Goal: Task Accomplishment & Management: Use online tool/utility

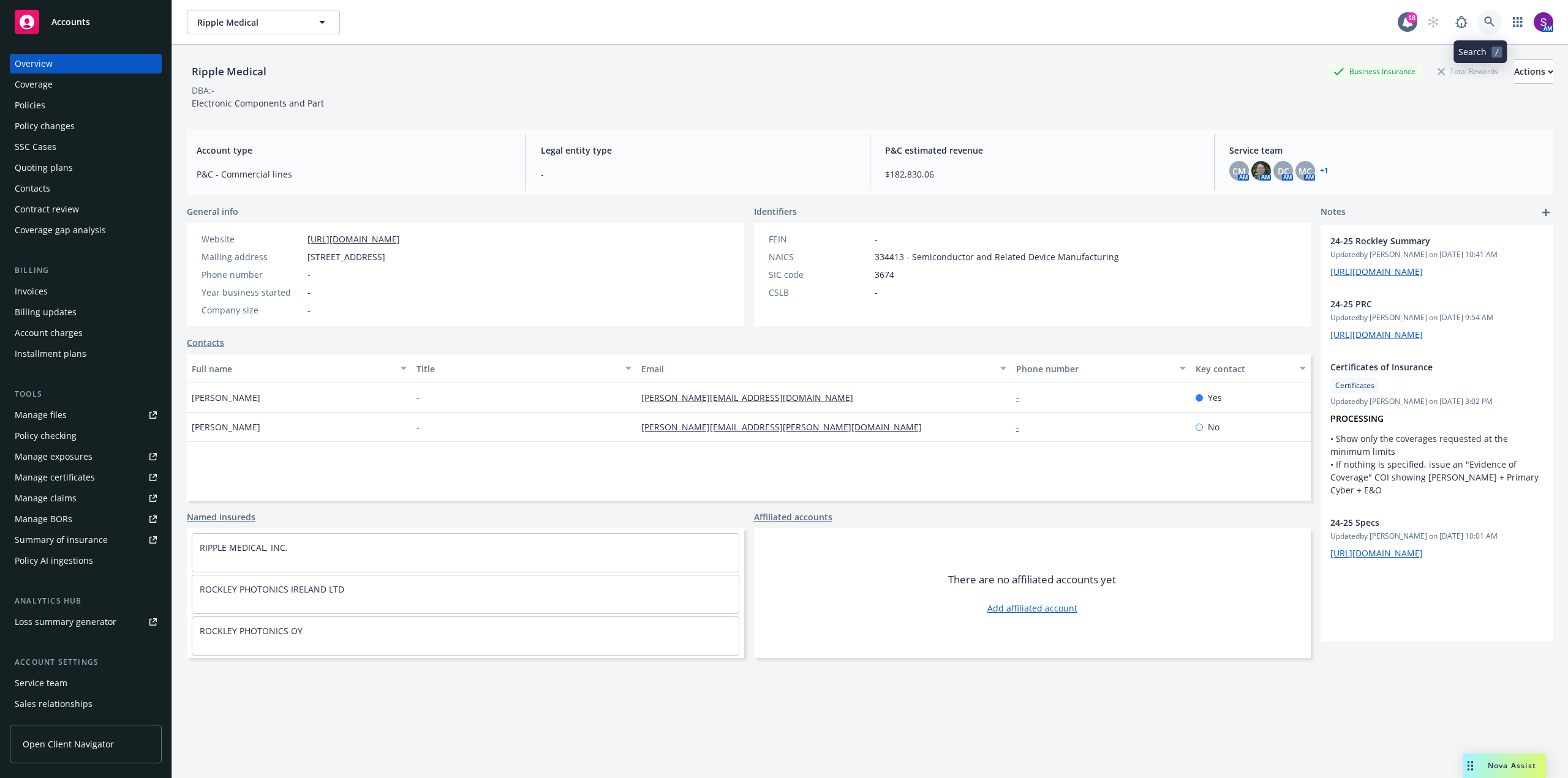
click at [1487, 28] on link at bounding box center [1489, 21] width 25 height 25
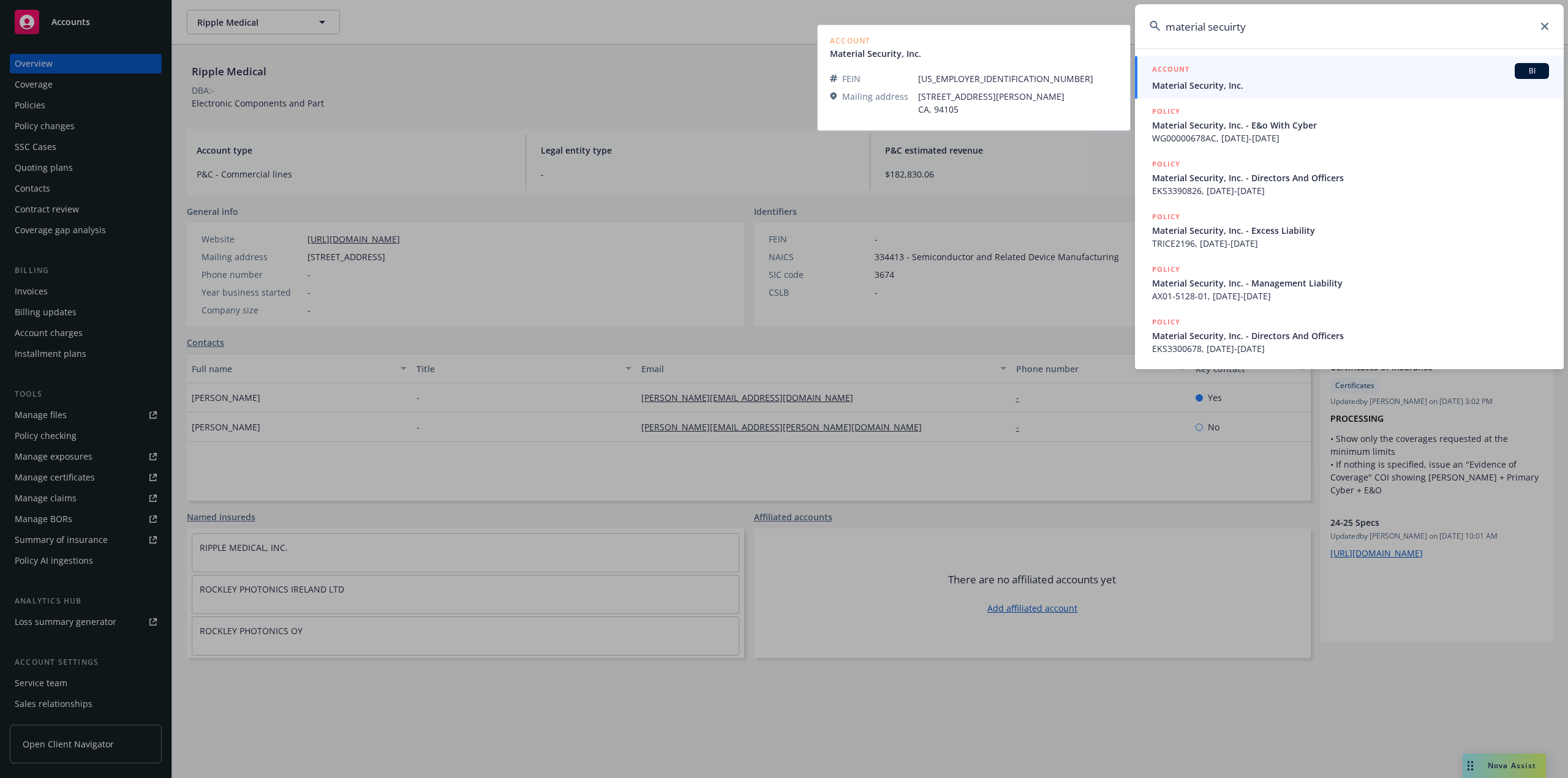
type input "material secuirty"
click at [1201, 88] on span "Material Security, Inc." at bounding box center [1350, 85] width 397 height 13
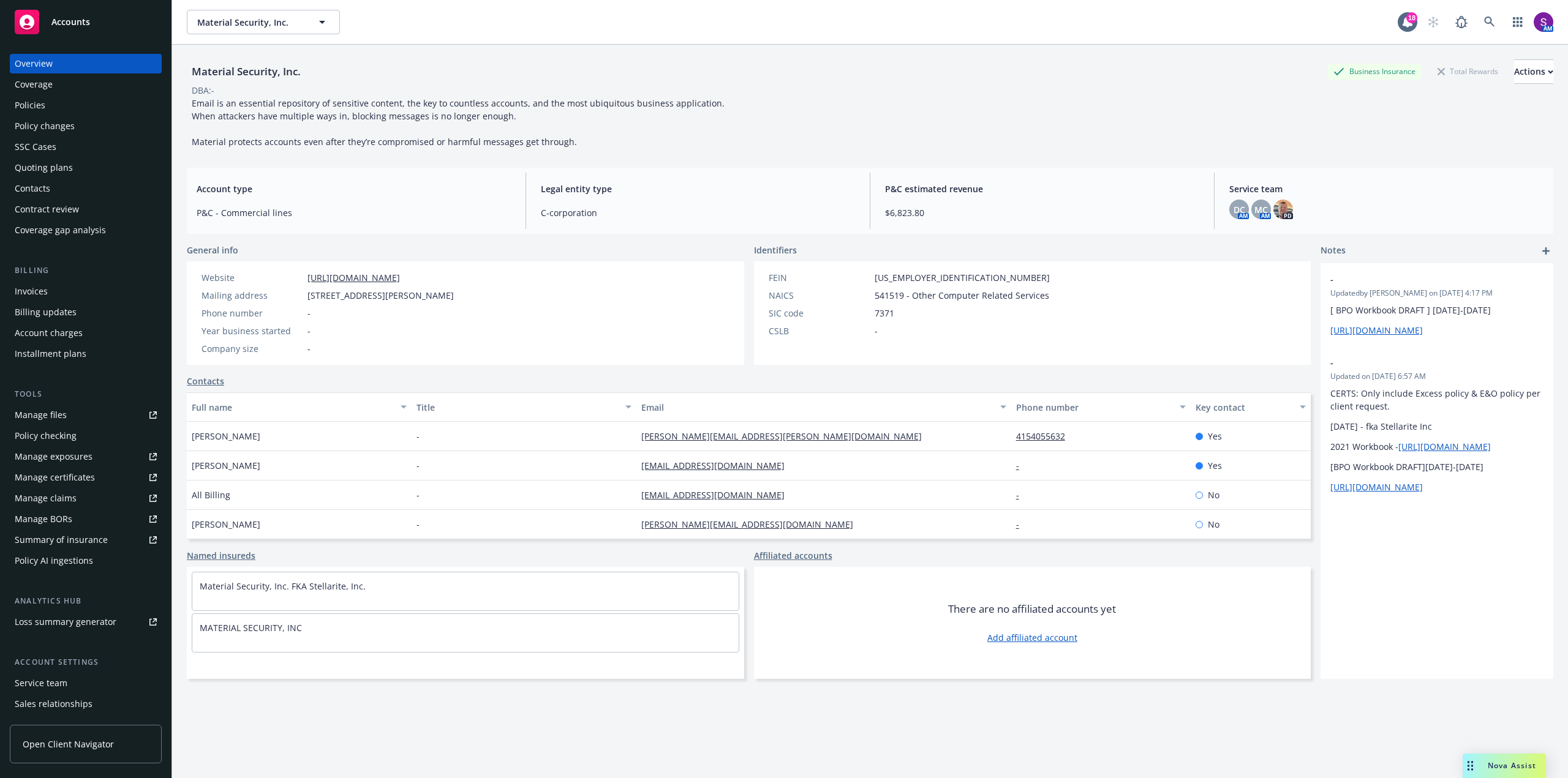
click at [67, 104] on div "Policies" at bounding box center [86, 105] width 142 height 20
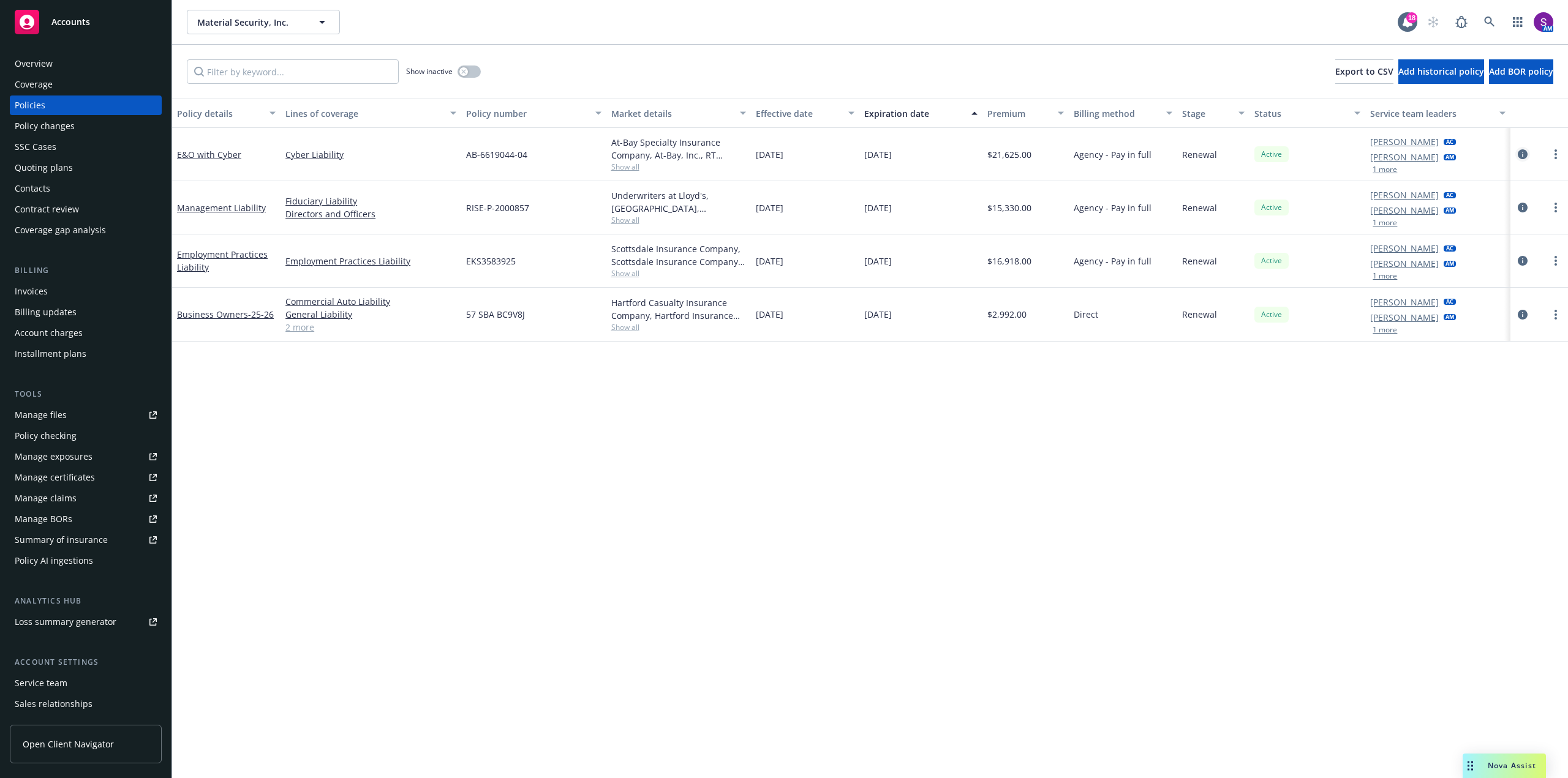
click at [1525, 153] on icon "circleInformation" at bounding box center [1522, 154] width 9 height 9
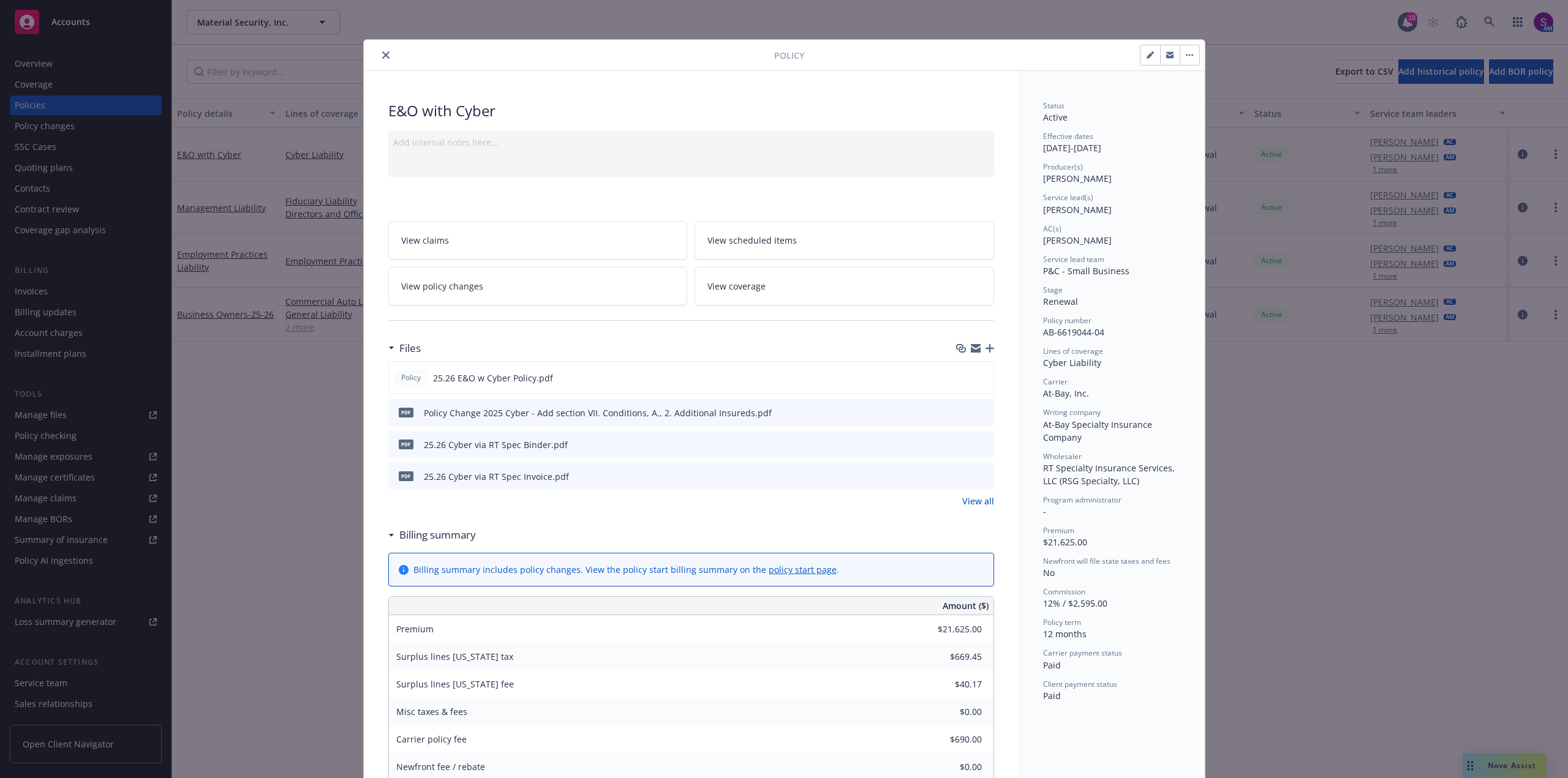
click at [381, 51] on button "close" at bounding box center [385, 55] width 15 height 15
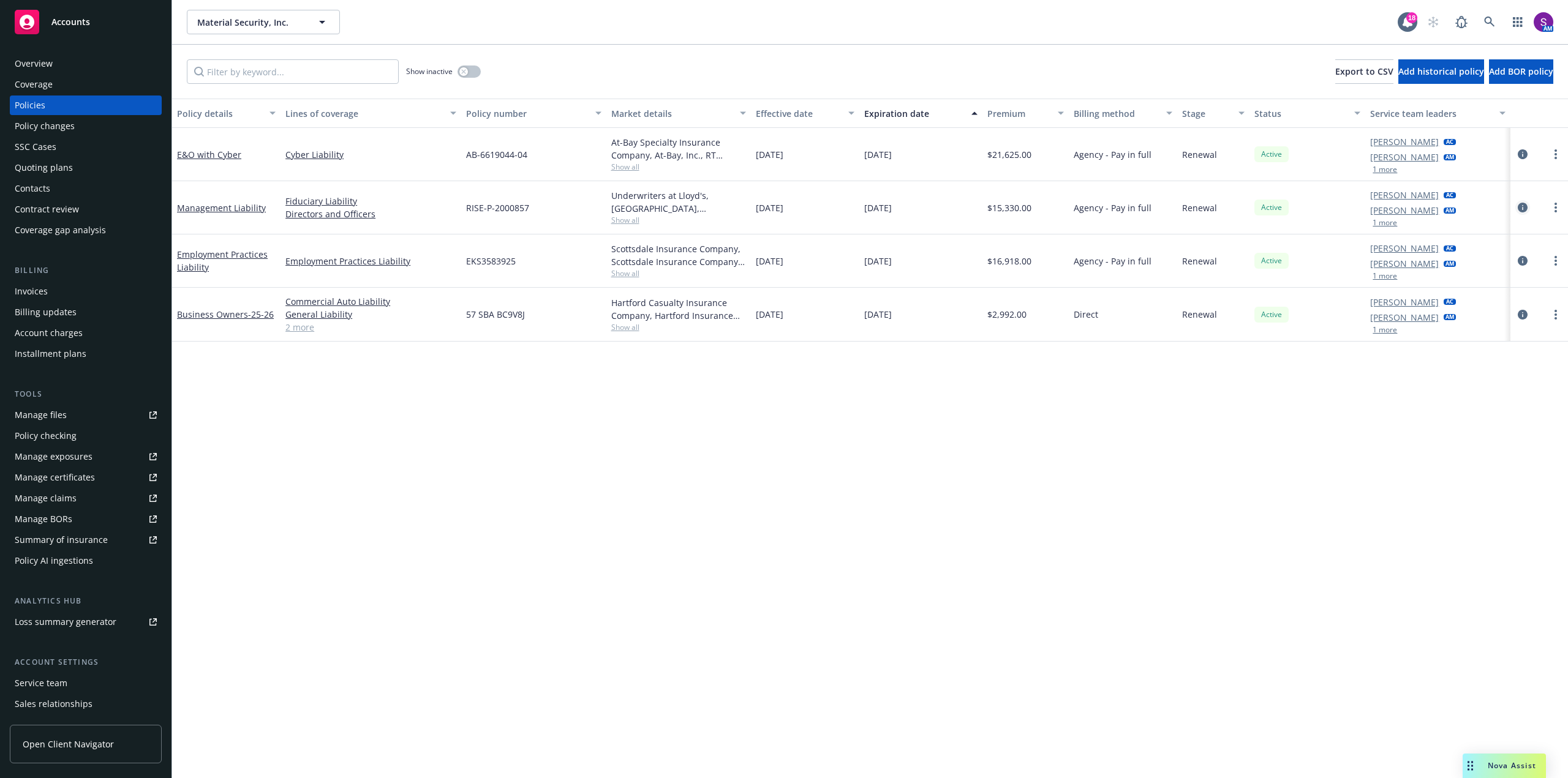
click at [1522, 202] on icon "circleInformation" at bounding box center [1522, 207] width 9 height 9
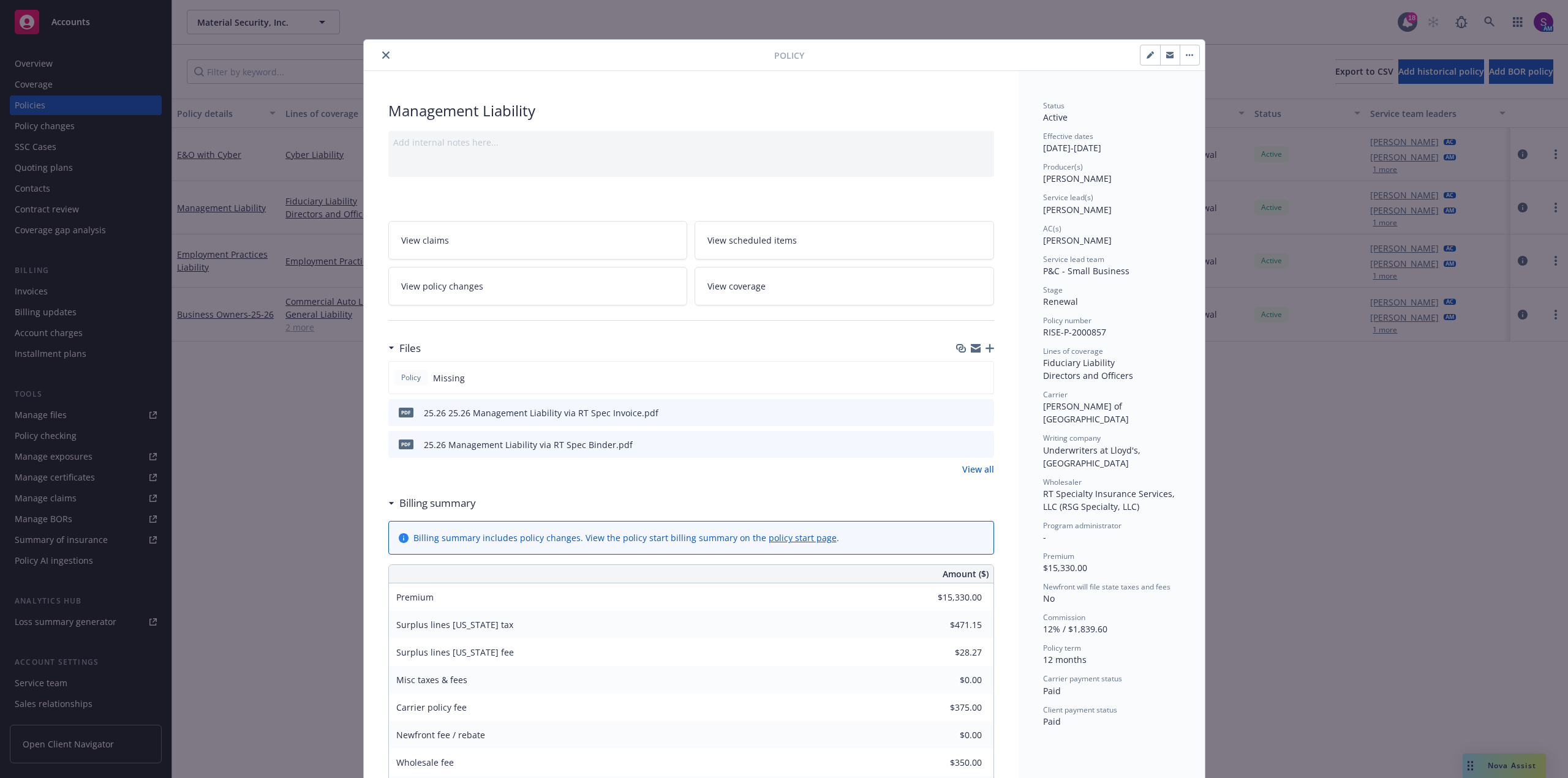
click at [382, 53] on icon "close" at bounding box center [385, 55] width 7 height 7
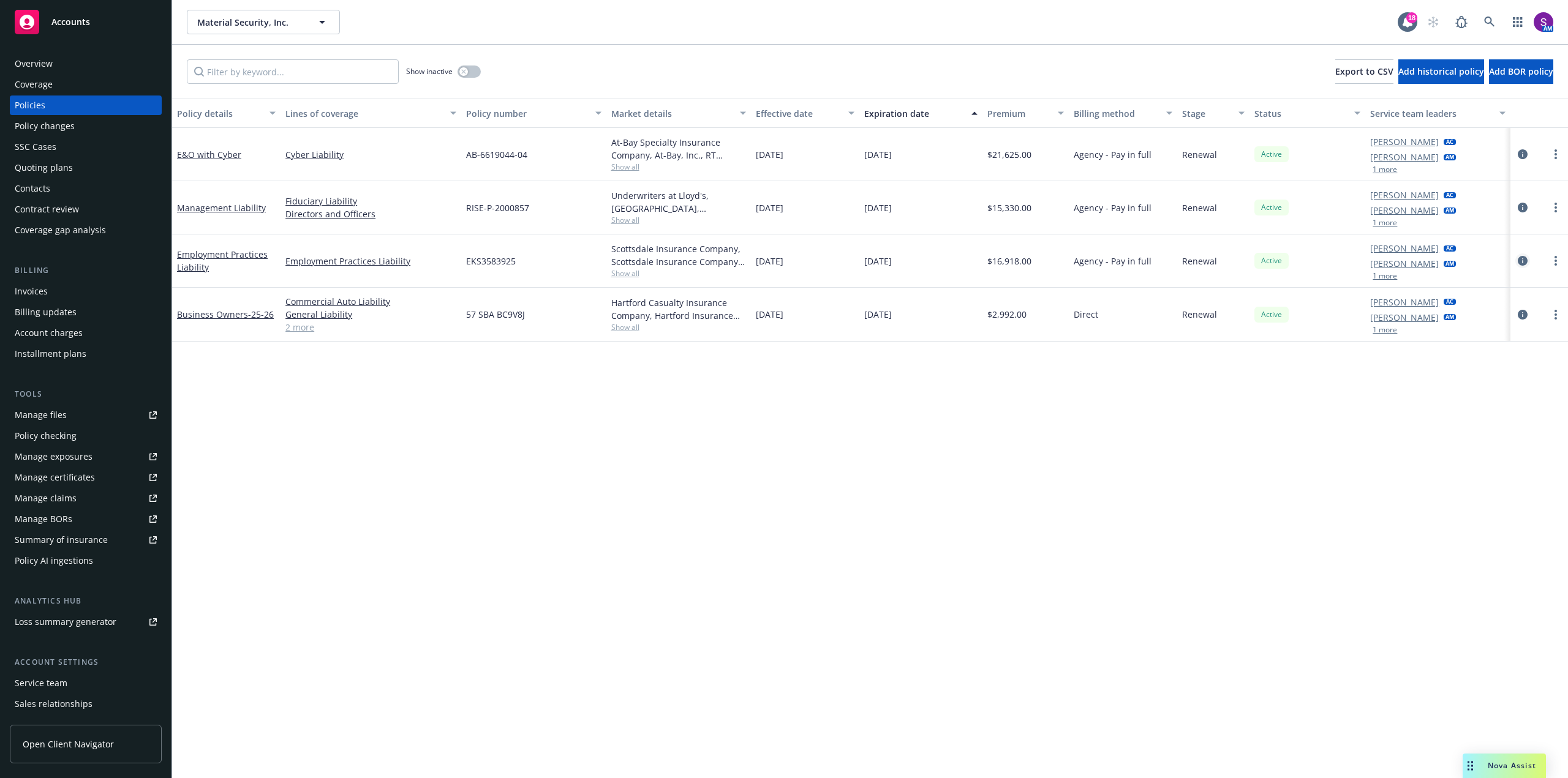
click at [1521, 264] on icon "circleInformation" at bounding box center [1522, 261] width 9 height 9
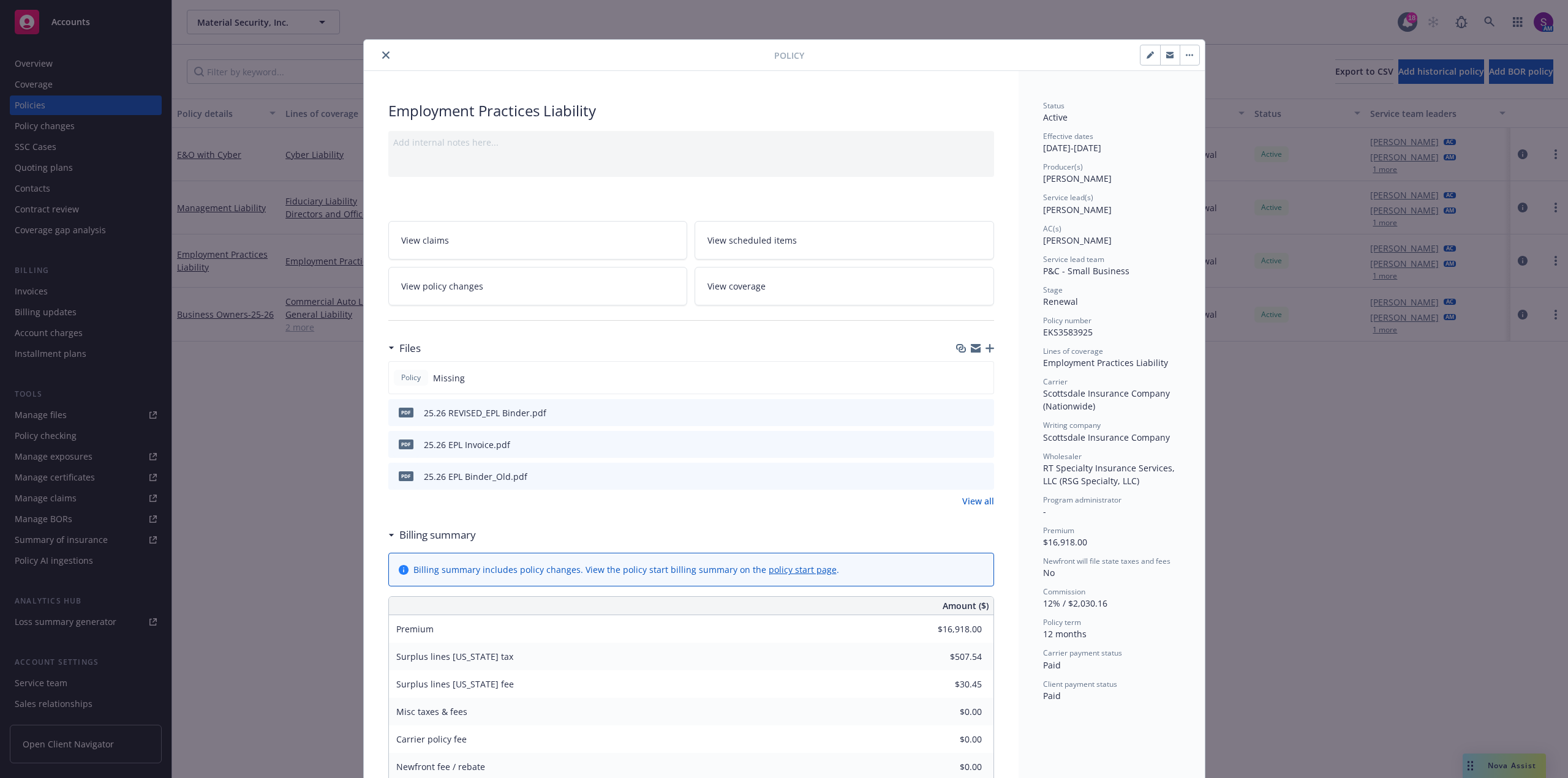
click at [384, 53] on button "close" at bounding box center [385, 55] width 15 height 15
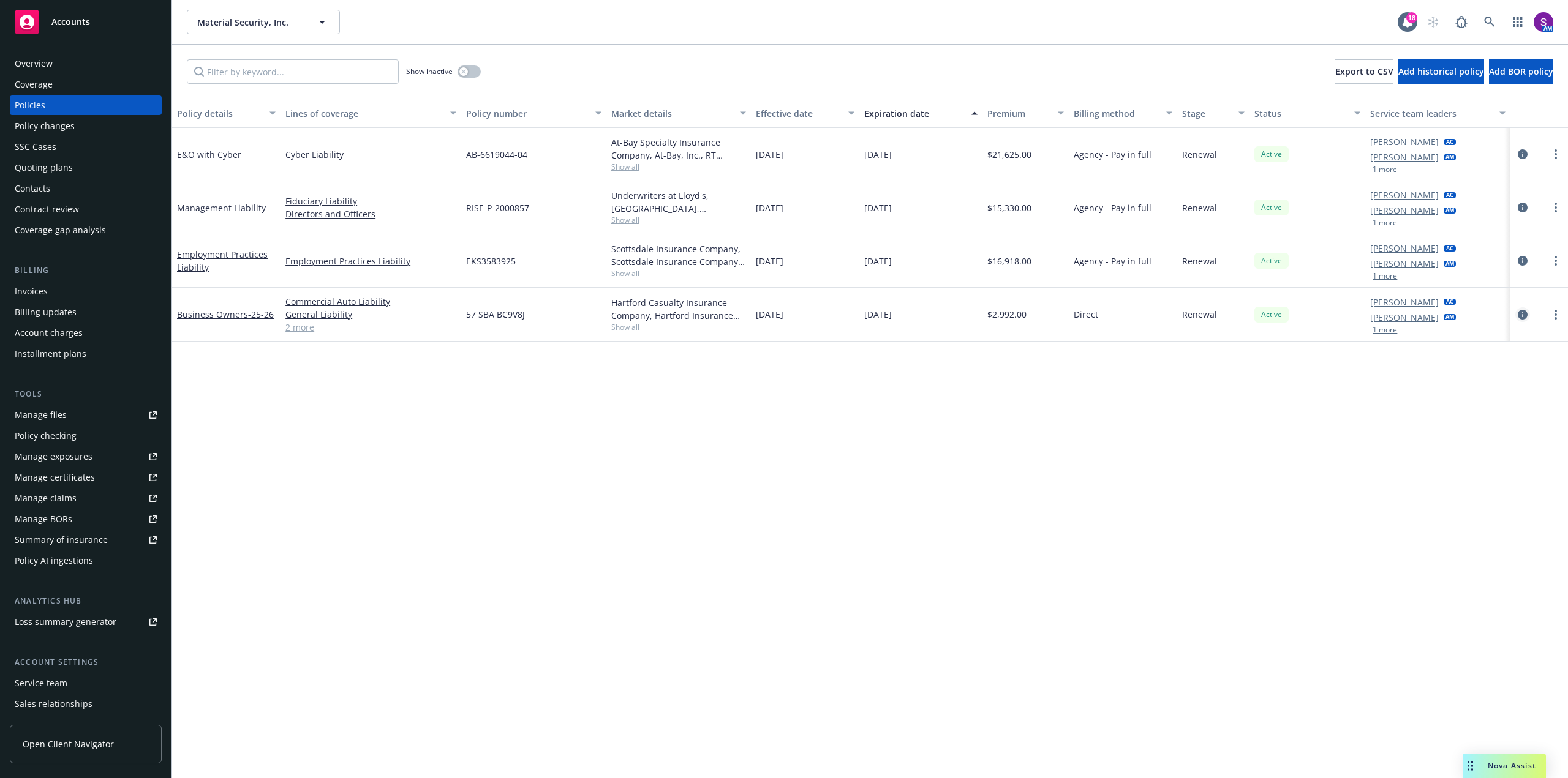
click at [1518, 313] on icon "circleInformation" at bounding box center [1522, 315] width 9 height 9
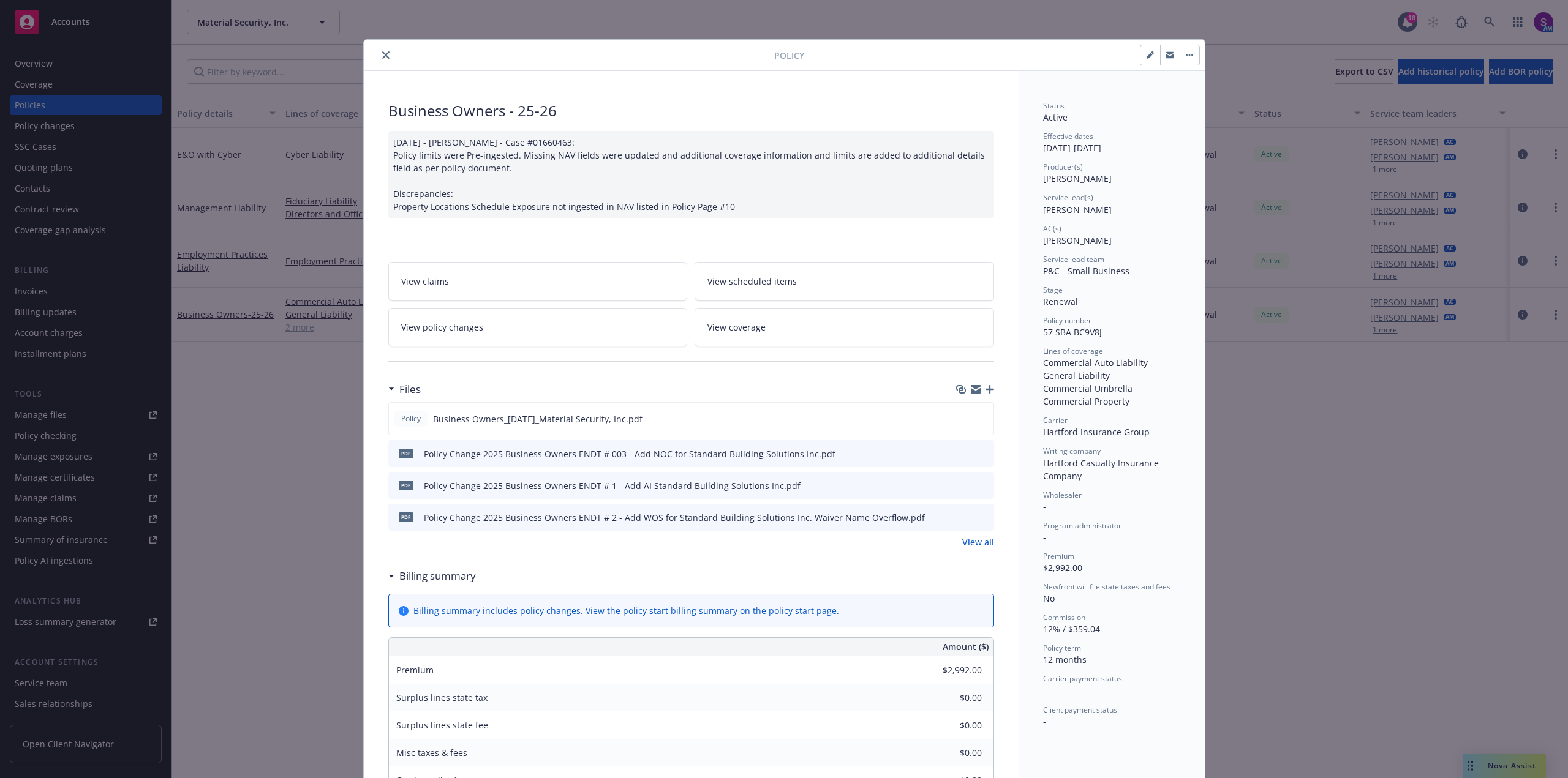
click at [382, 55] on icon "close" at bounding box center [385, 55] width 7 height 7
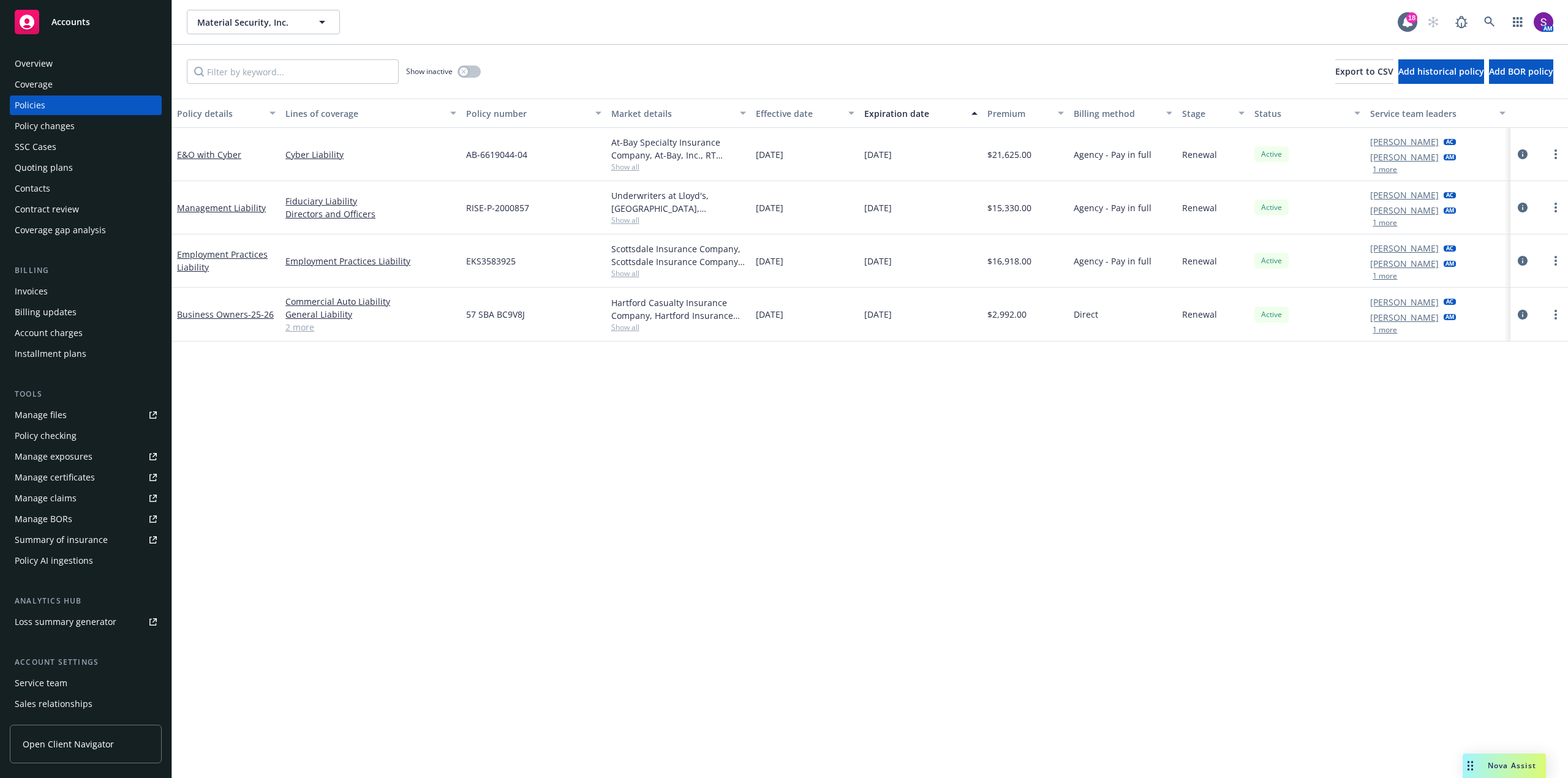
click at [634, 217] on span "Show all" at bounding box center [679, 220] width 134 height 10
click at [834, 262] on div "07/31/2025" at bounding box center [805, 260] width 108 height 53
click at [619, 272] on span "Show all" at bounding box center [679, 273] width 134 height 10
click at [892, 424] on div "Policy details Lines of coverage Policy number Market details Effective date Ex…" at bounding box center [870, 438] width 1396 height 679
click at [75, 420] on link "Manage files" at bounding box center [85, 414] width 152 height 20
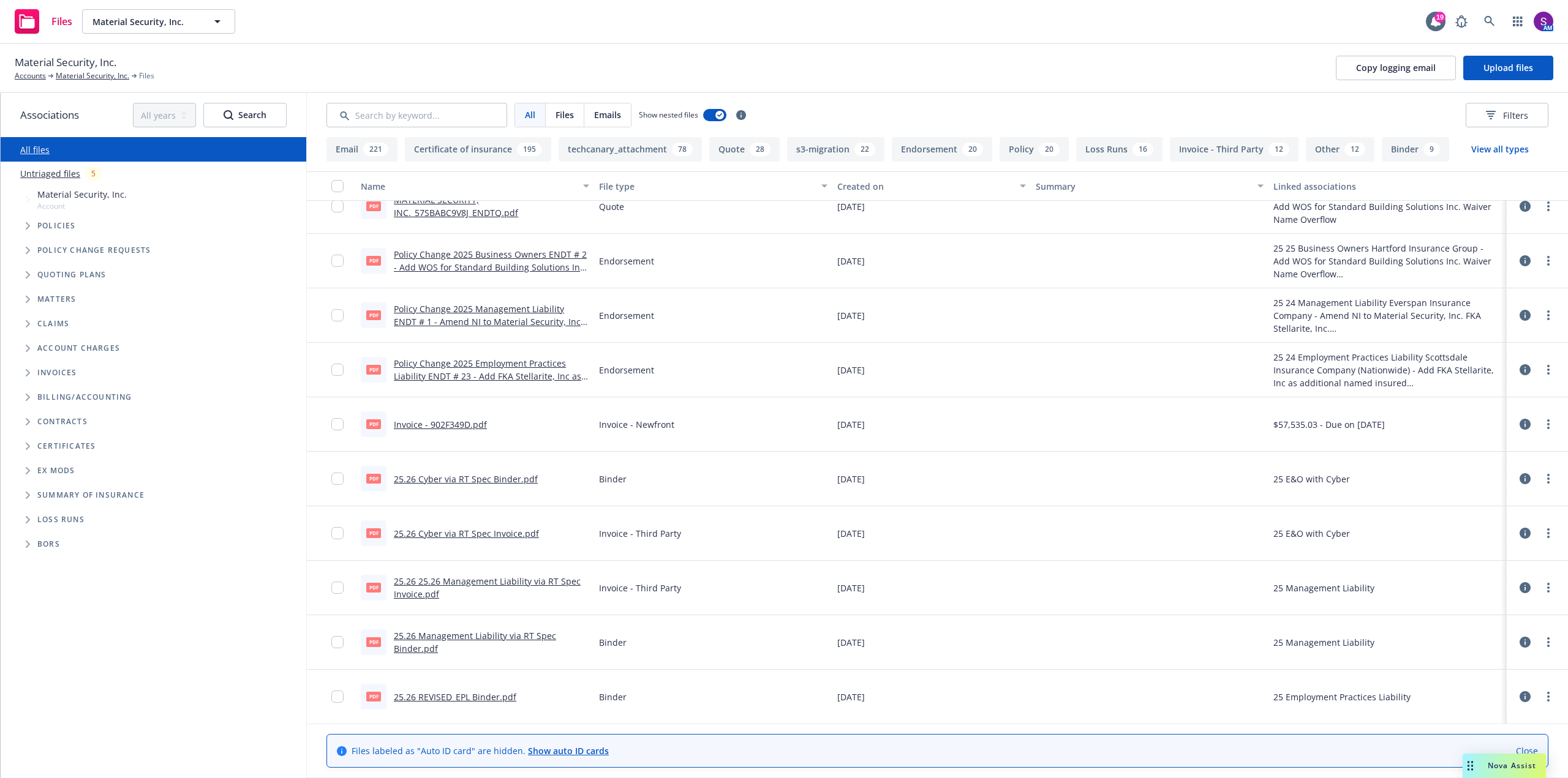
scroll to position [306, 0]
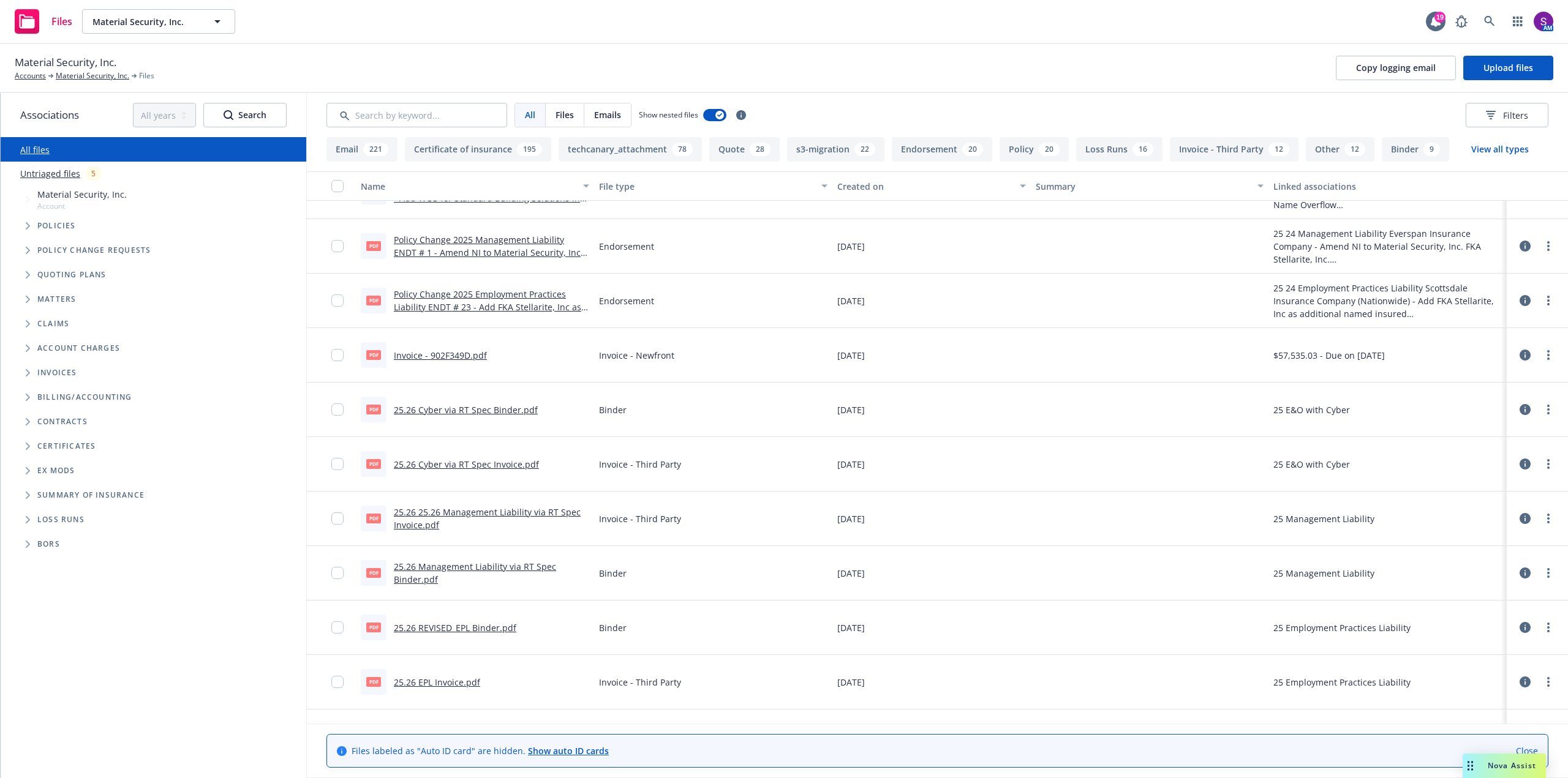
click at [463, 518] on div "25.26 25.26 Management Liability via RT Spec Invoice.pdf" at bounding box center [491, 518] width 195 height 26
click at [465, 511] on link "25.26 25.26 Management Liability via RT Spec Invoice.pdf" at bounding box center [487, 518] width 187 height 25
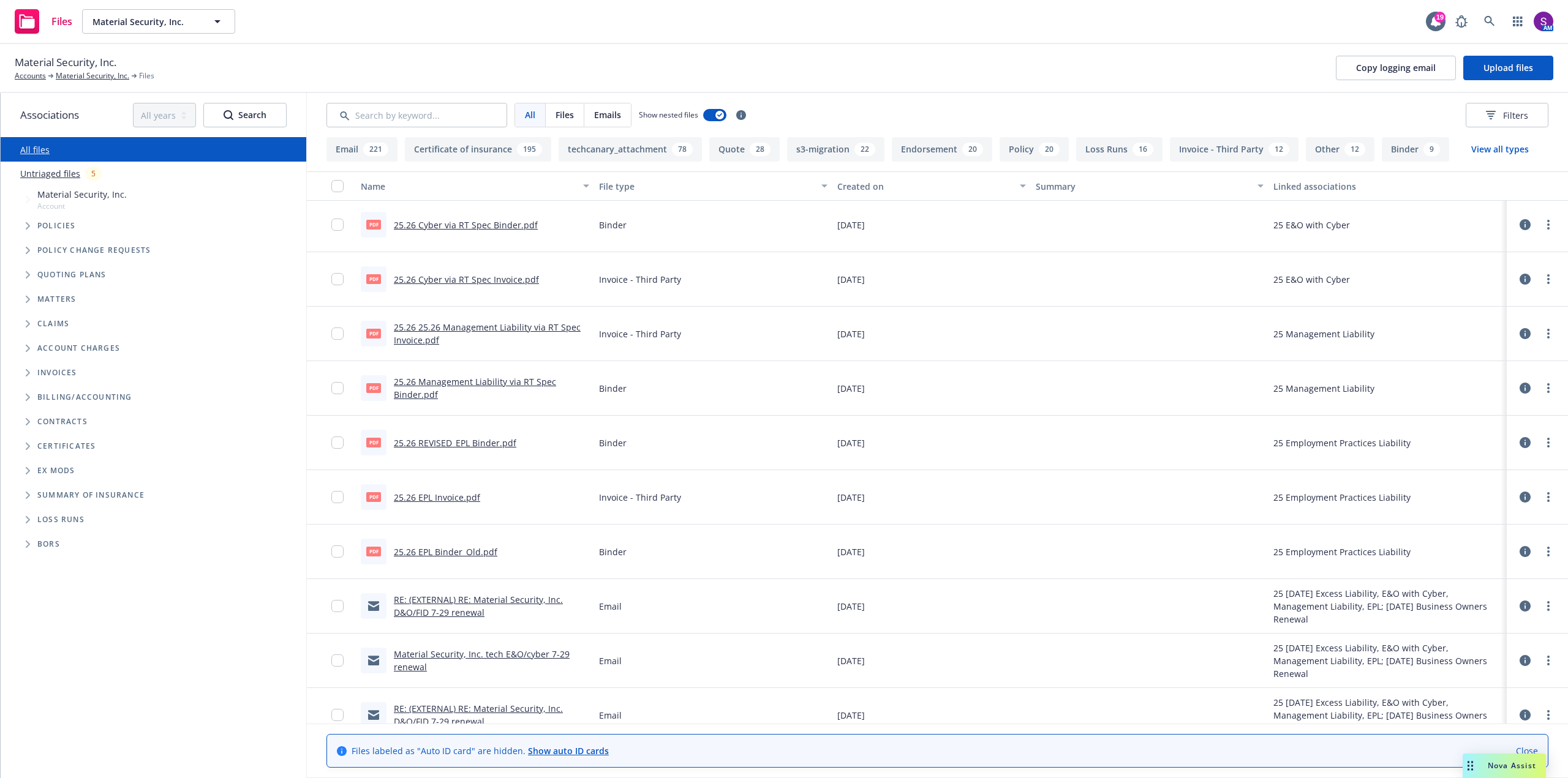
scroll to position [489, 0]
click at [469, 443] on link "25.26 REVISED_EPL Binder.pdf" at bounding box center [455, 441] width 123 height 12
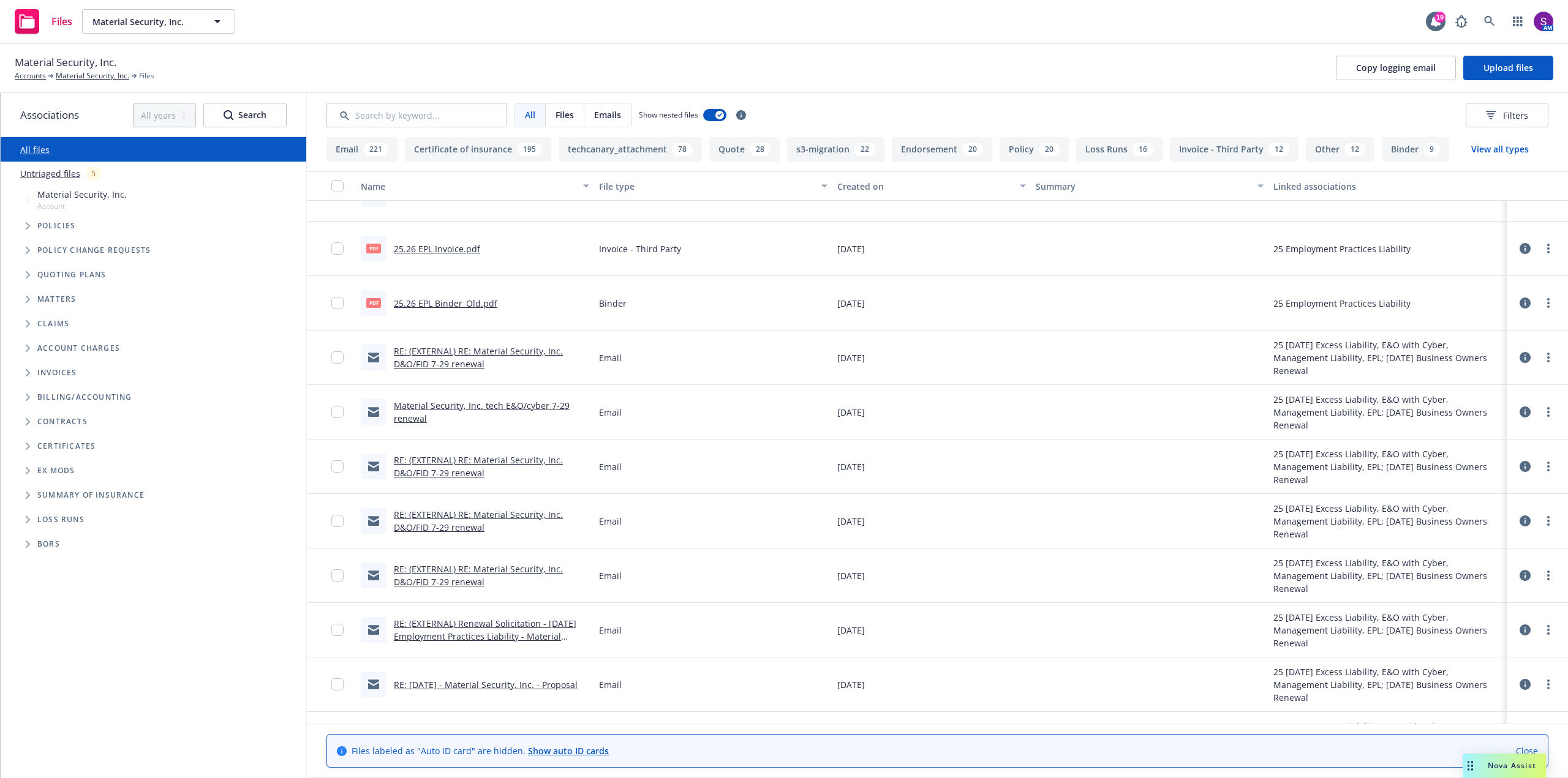
scroll to position [857, 0]
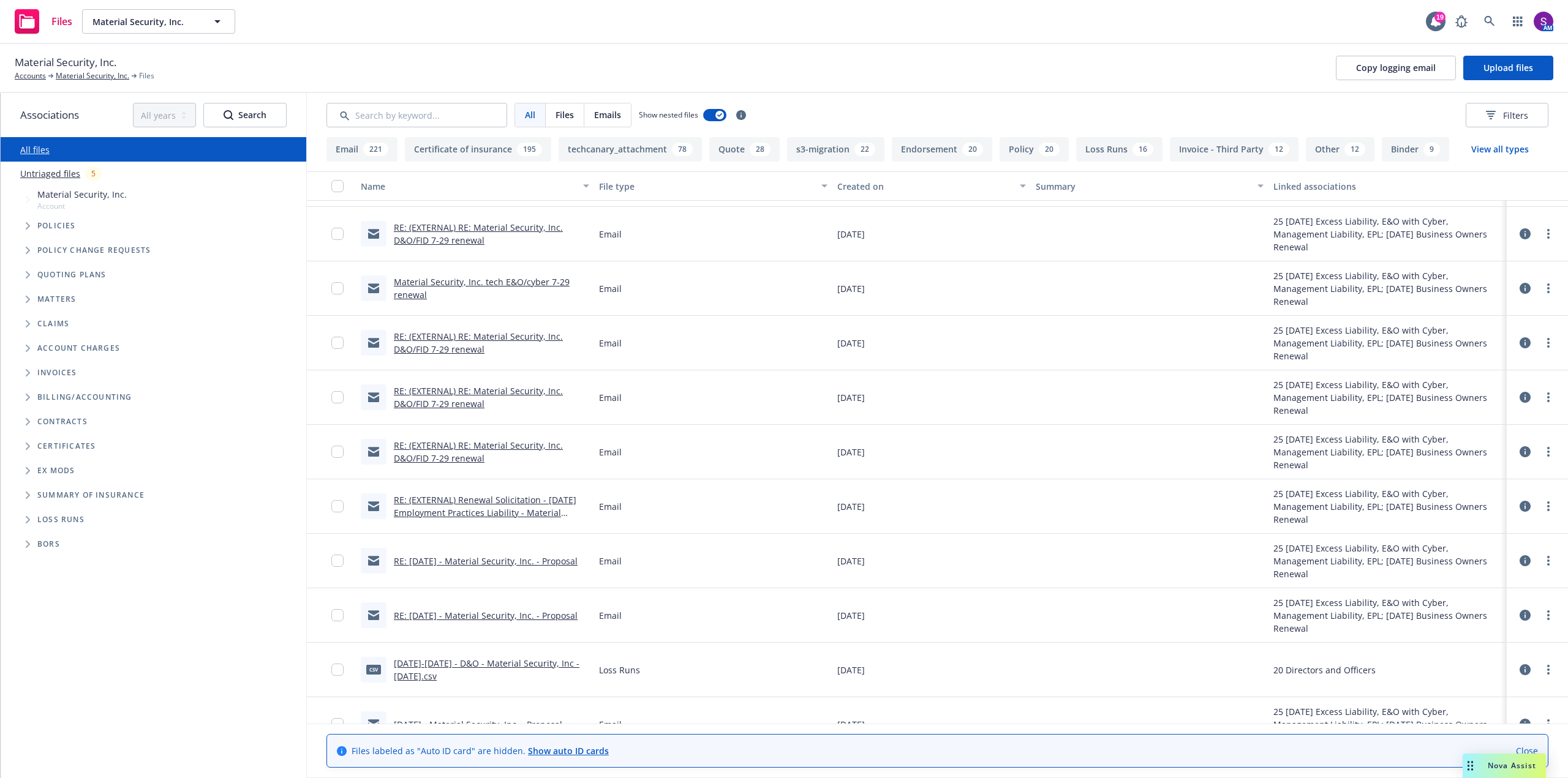
click at [486, 562] on link "RE: 07/31/25 - Material Security, Inc. - Proposal" at bounding box center [486, 561] width 184 height 12
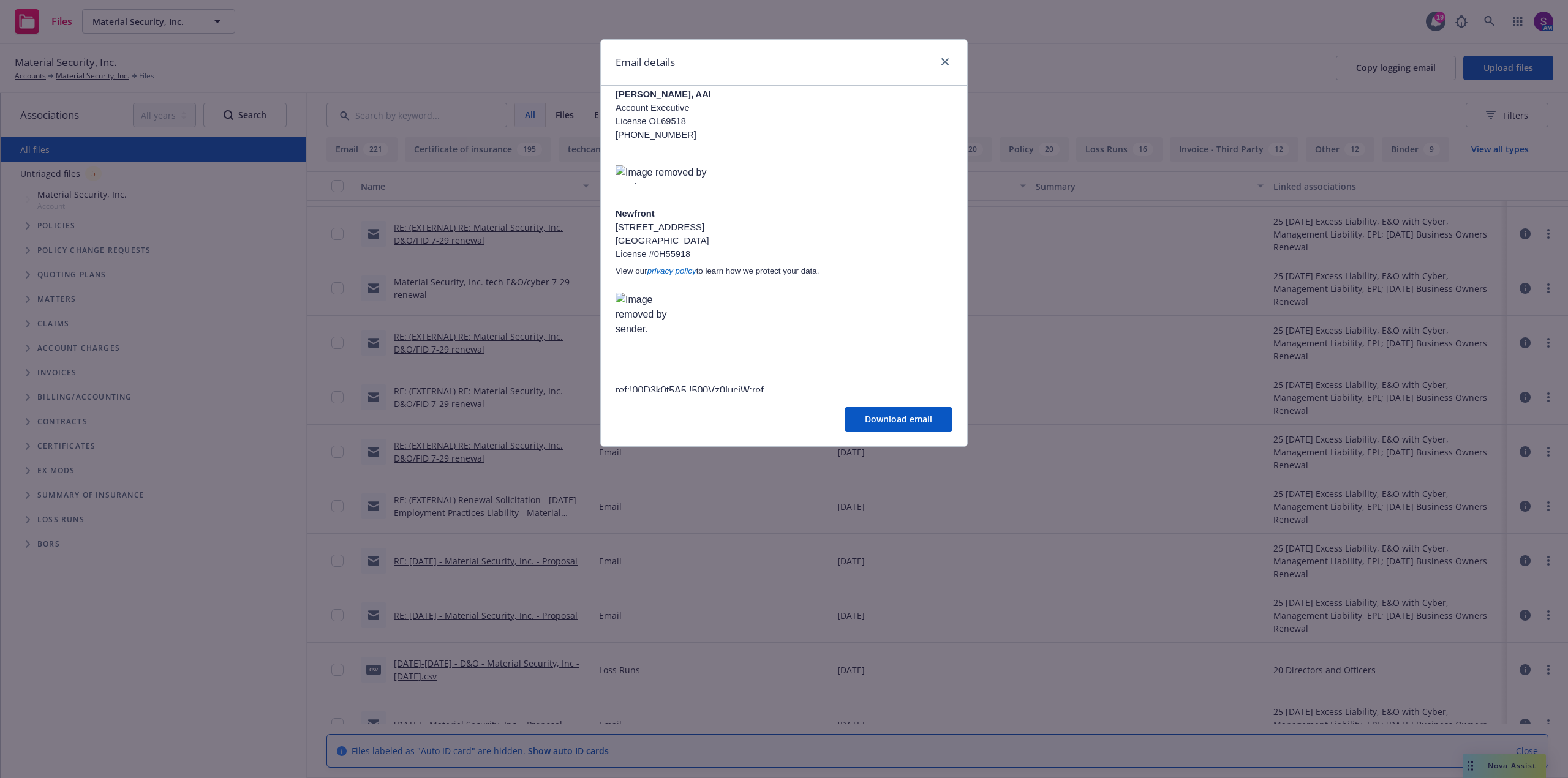
scroll to position [1772, 0]
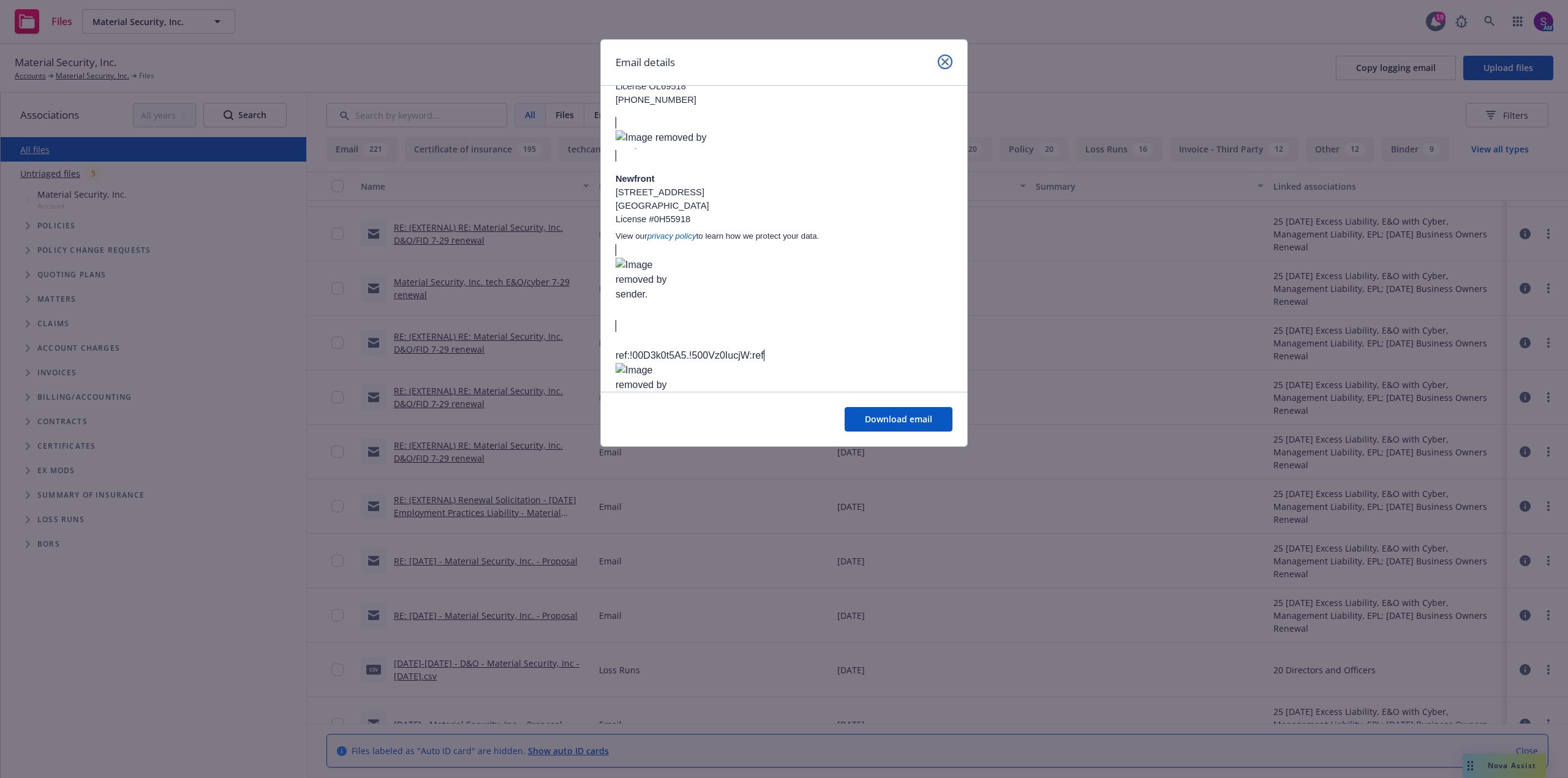
click at [949, 59] on link "close" at bounding box center [945, 62] width 15 height 15
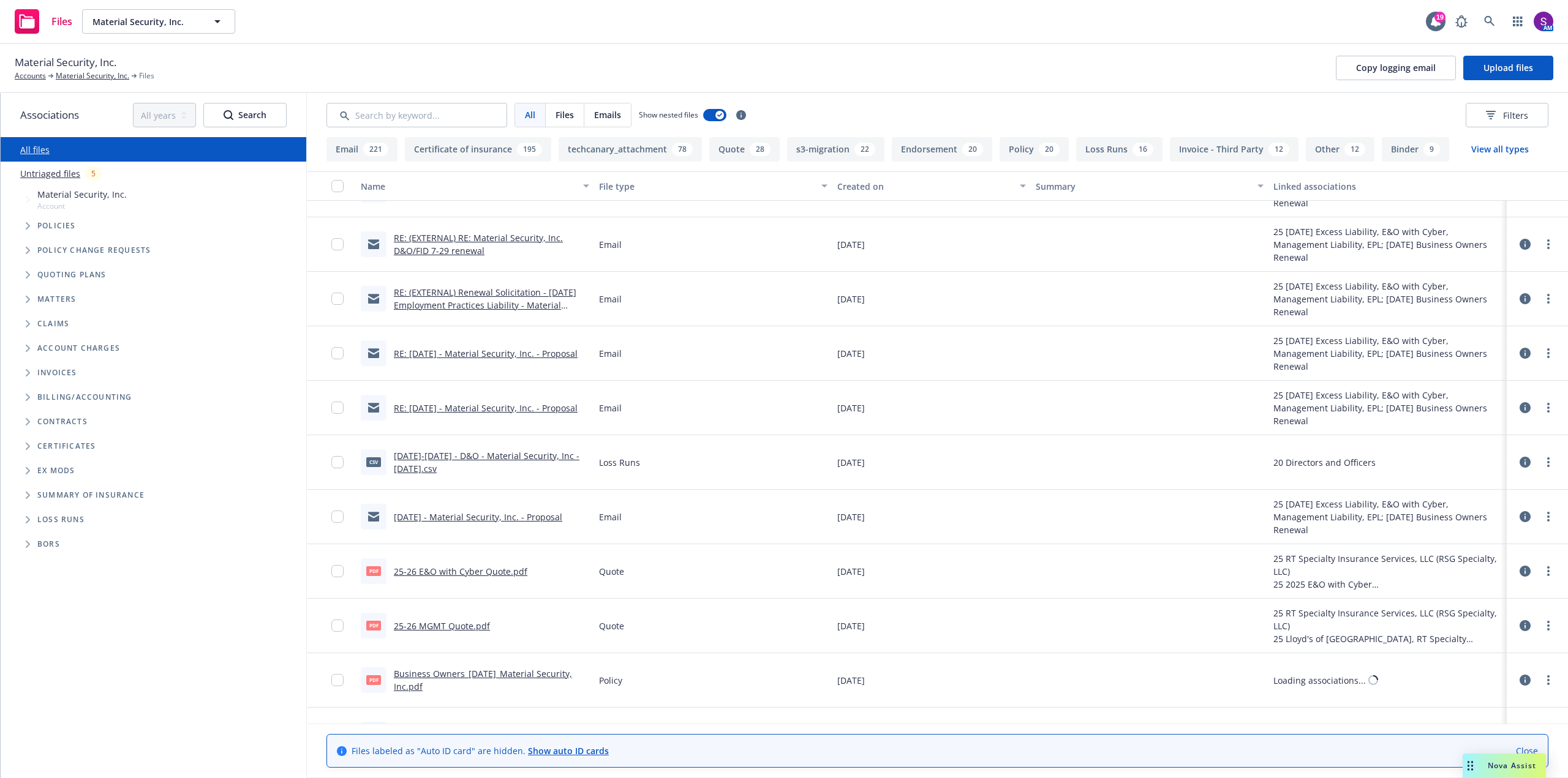
scroll to position [1101, 0]
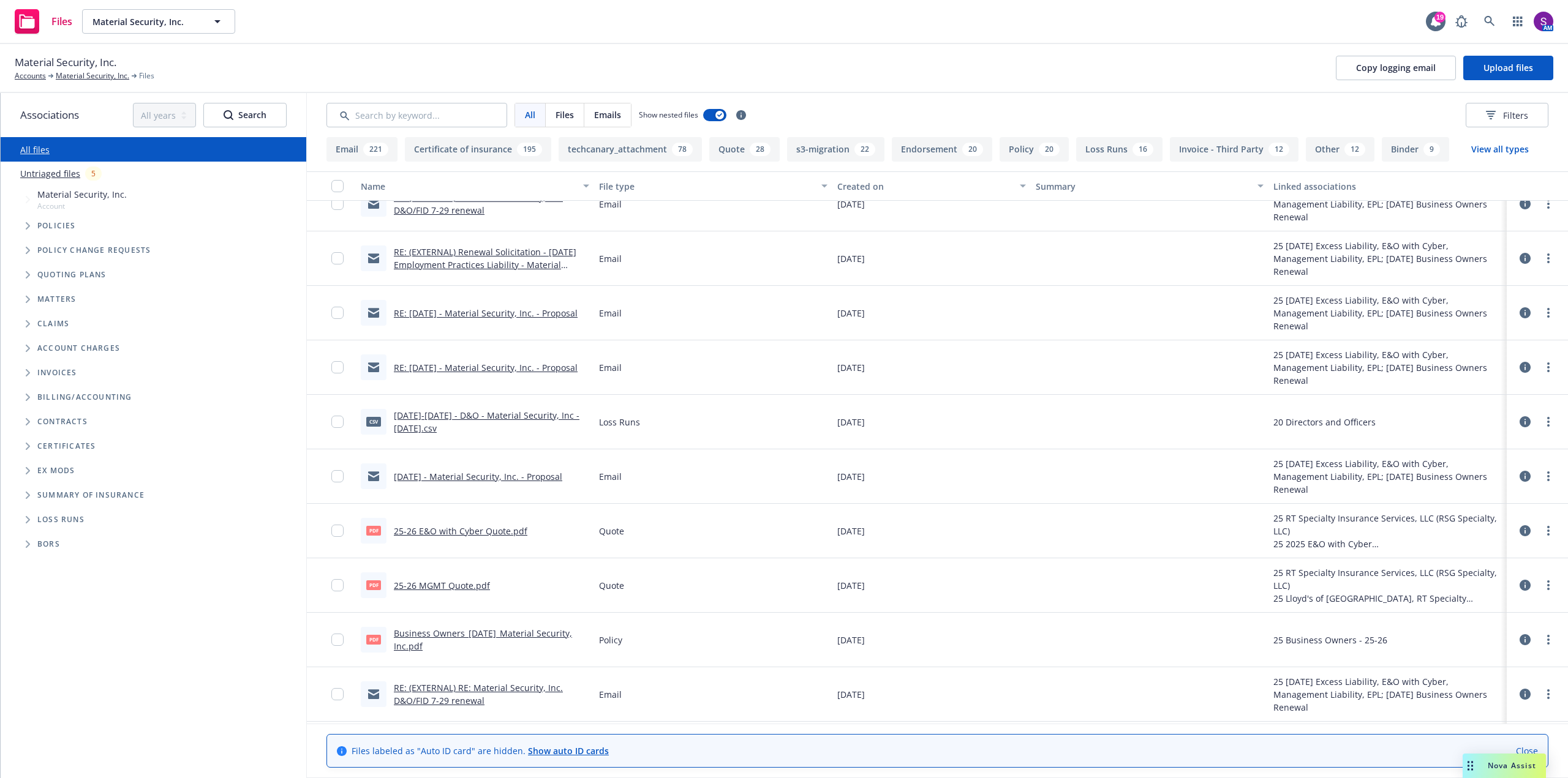
click at [468, 693] on link "RE: (EXTERNAL) RE: Material Security, Inc. D&O/FID 7-29 renewal" at bounding box center [479, 693] width 169 height 25
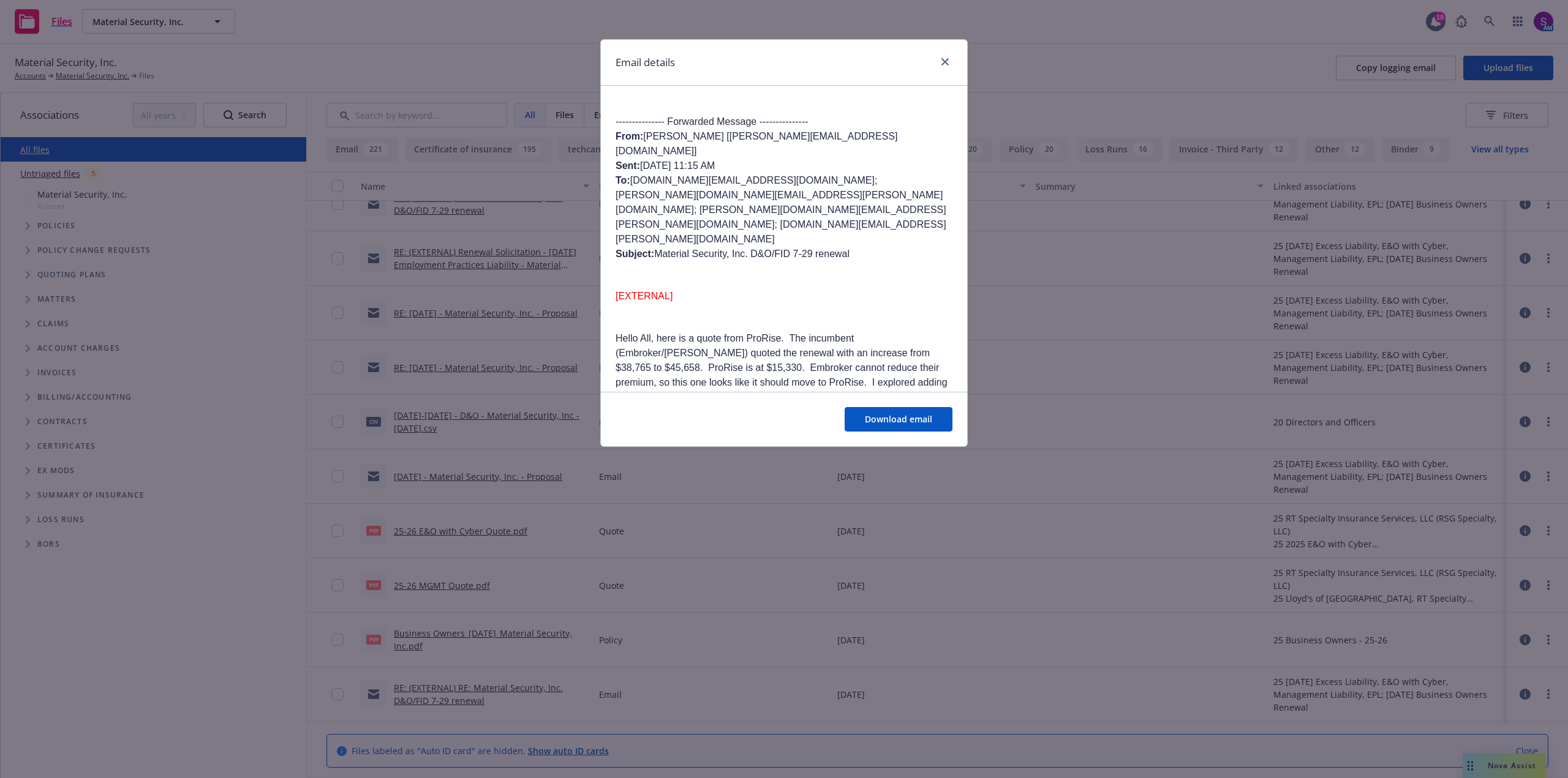
scroll to position [857, 0]
click at [945, 64] on icon "close" at bounding box center [945, 62] width 7 height 7
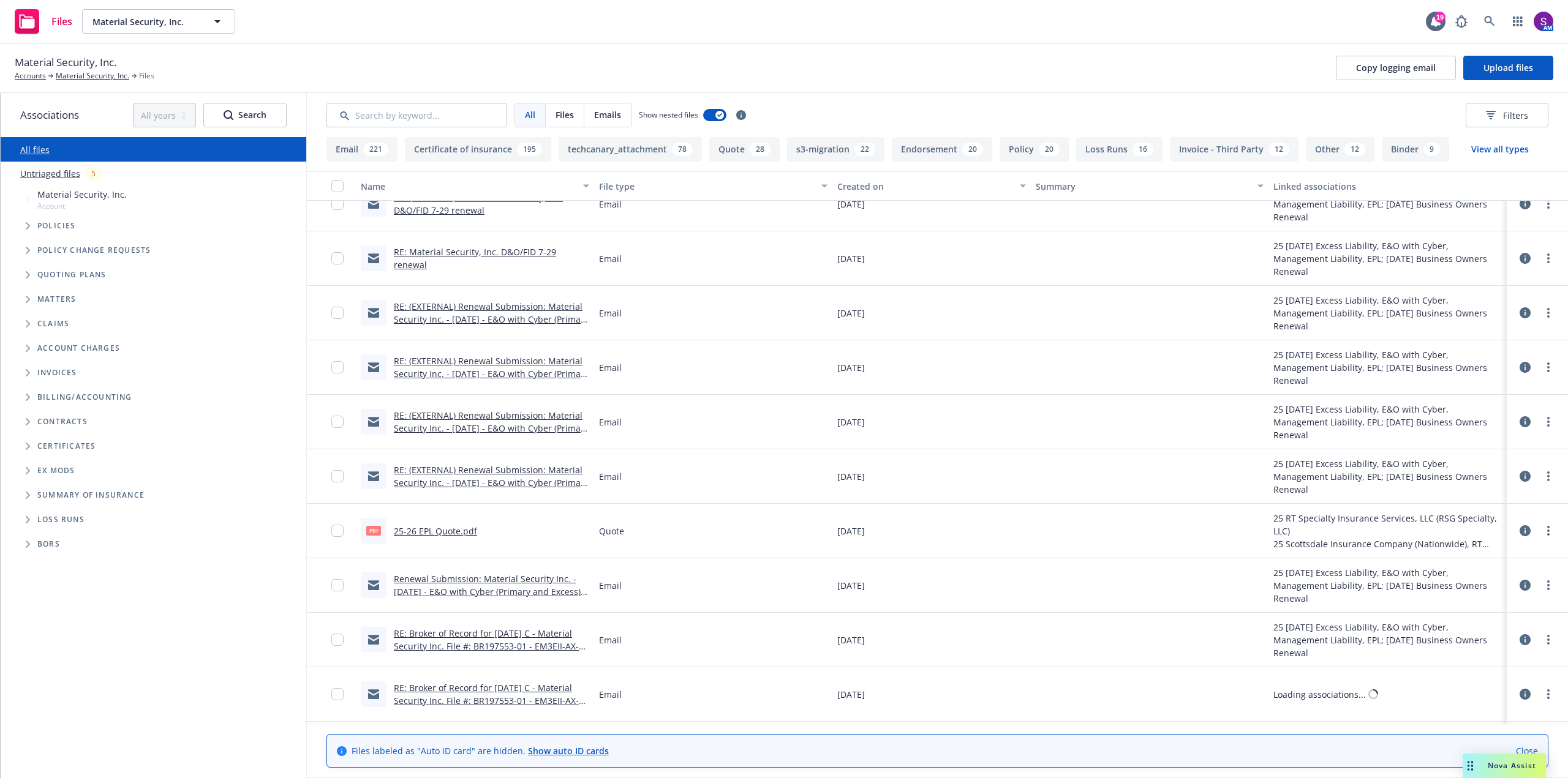
scroll to position [1652, 0]
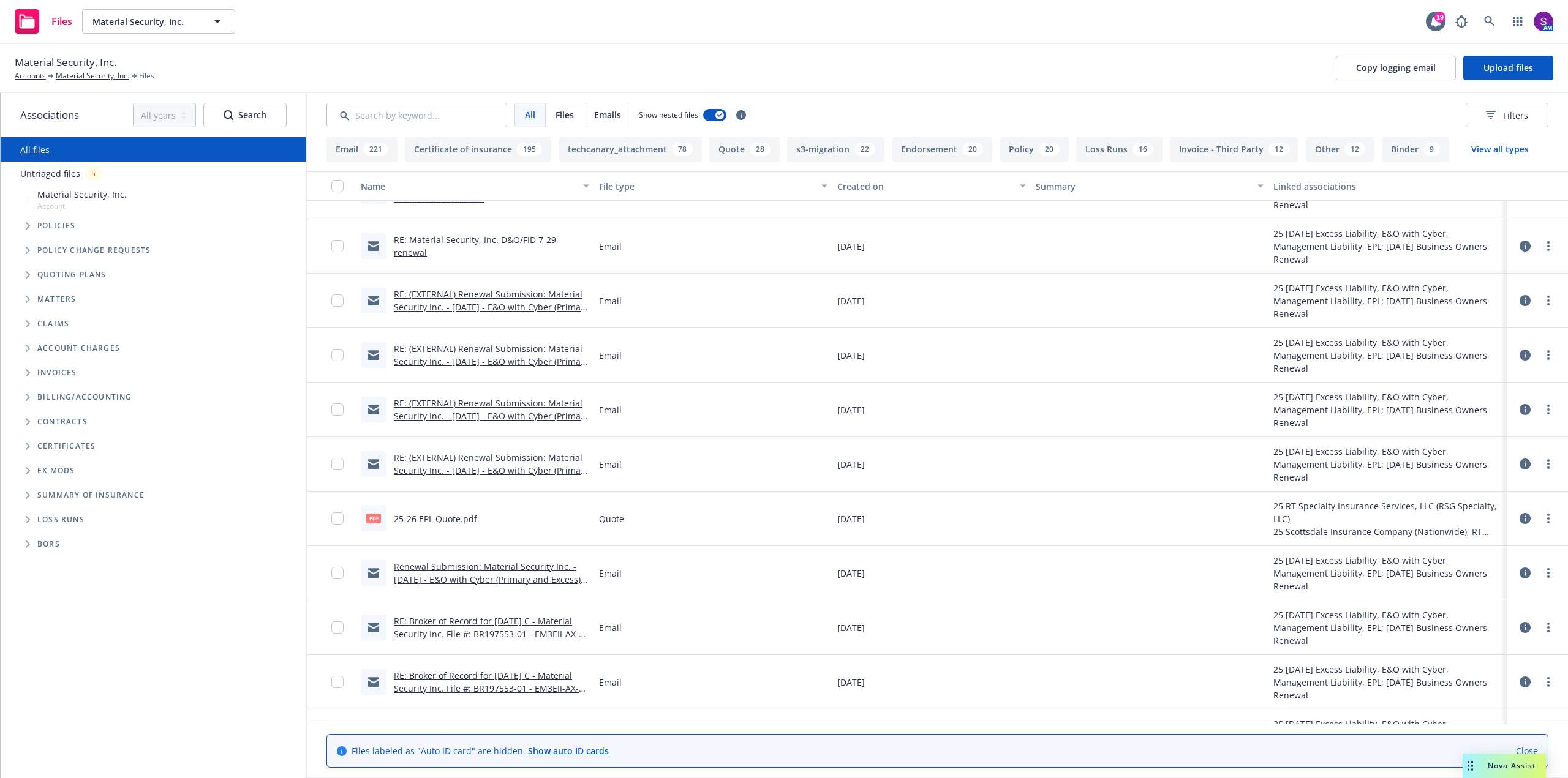
click at [426, 519] on link "25-26 EPL Quote.pdf" at bounding box center [435, 519] width 83 height 12
click at [452, 678] on link "RE: Broker of Record for 7/31/25 C - Material Security Inc. File #: BR197553-01…" at bounding box center [487, 688] width 185 height 37
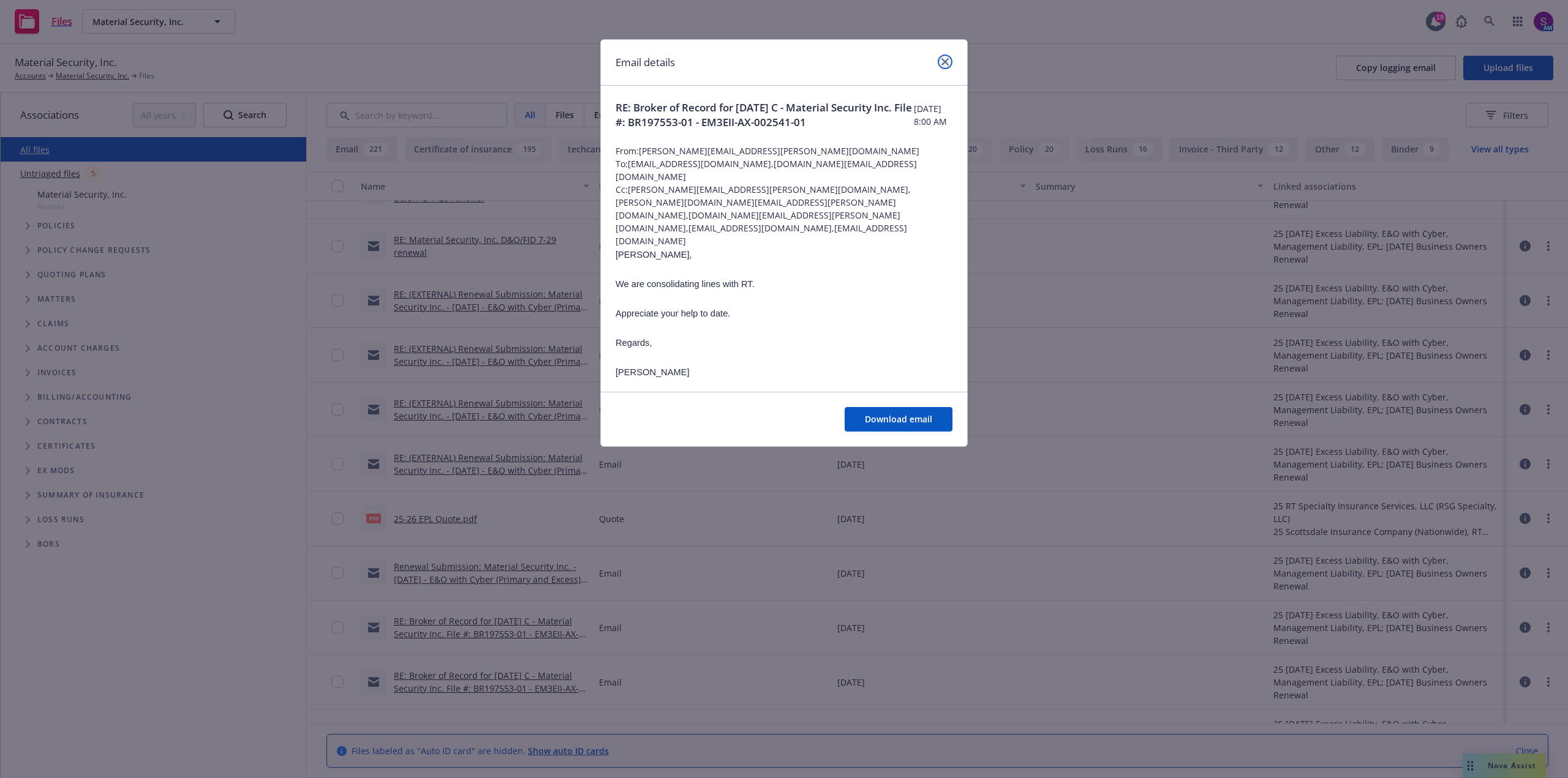
click at [942, 59] on icon "close" at bounding box center [945, 62] width 7 height 7
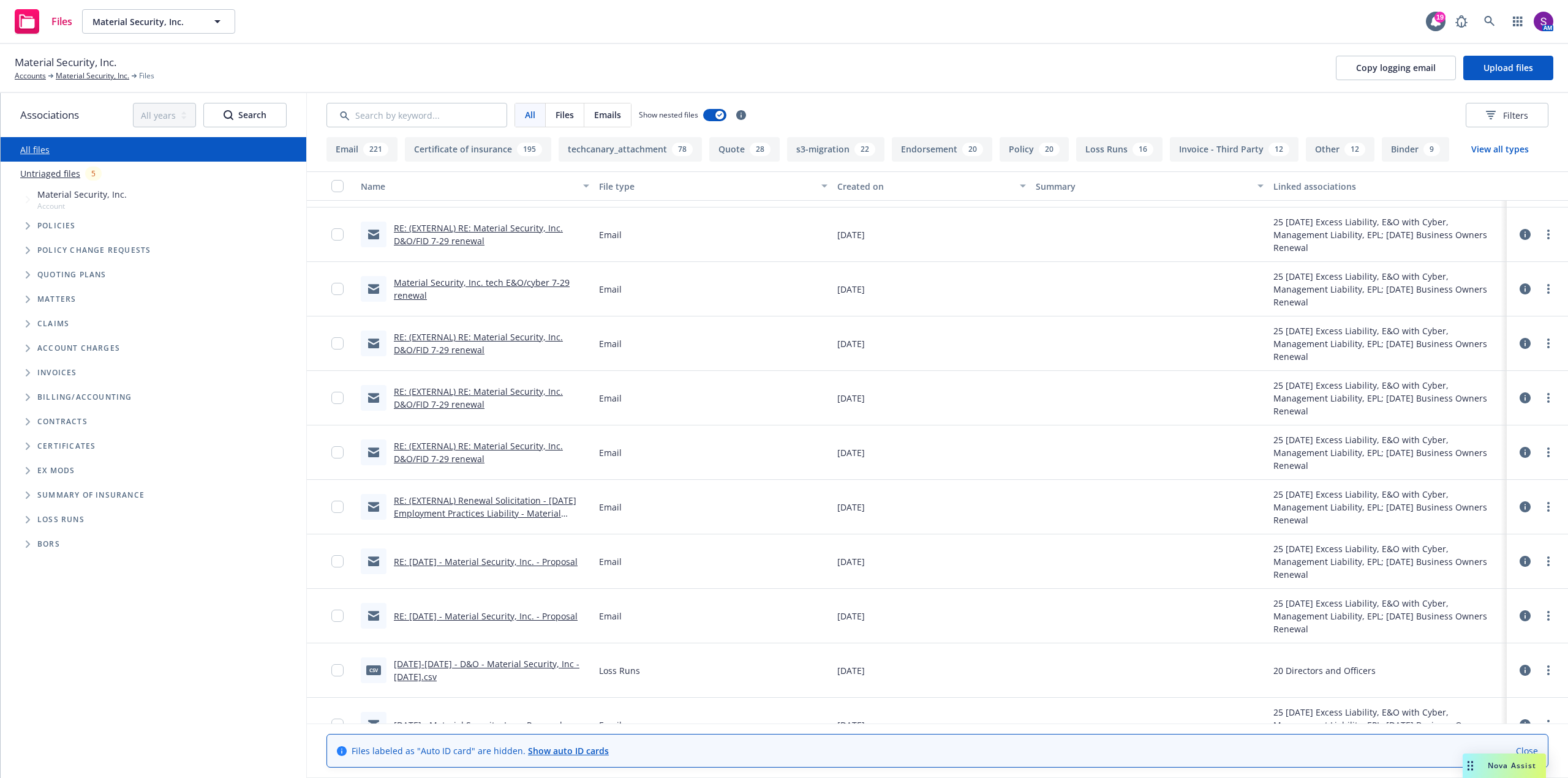
scroll to position [674, 0]
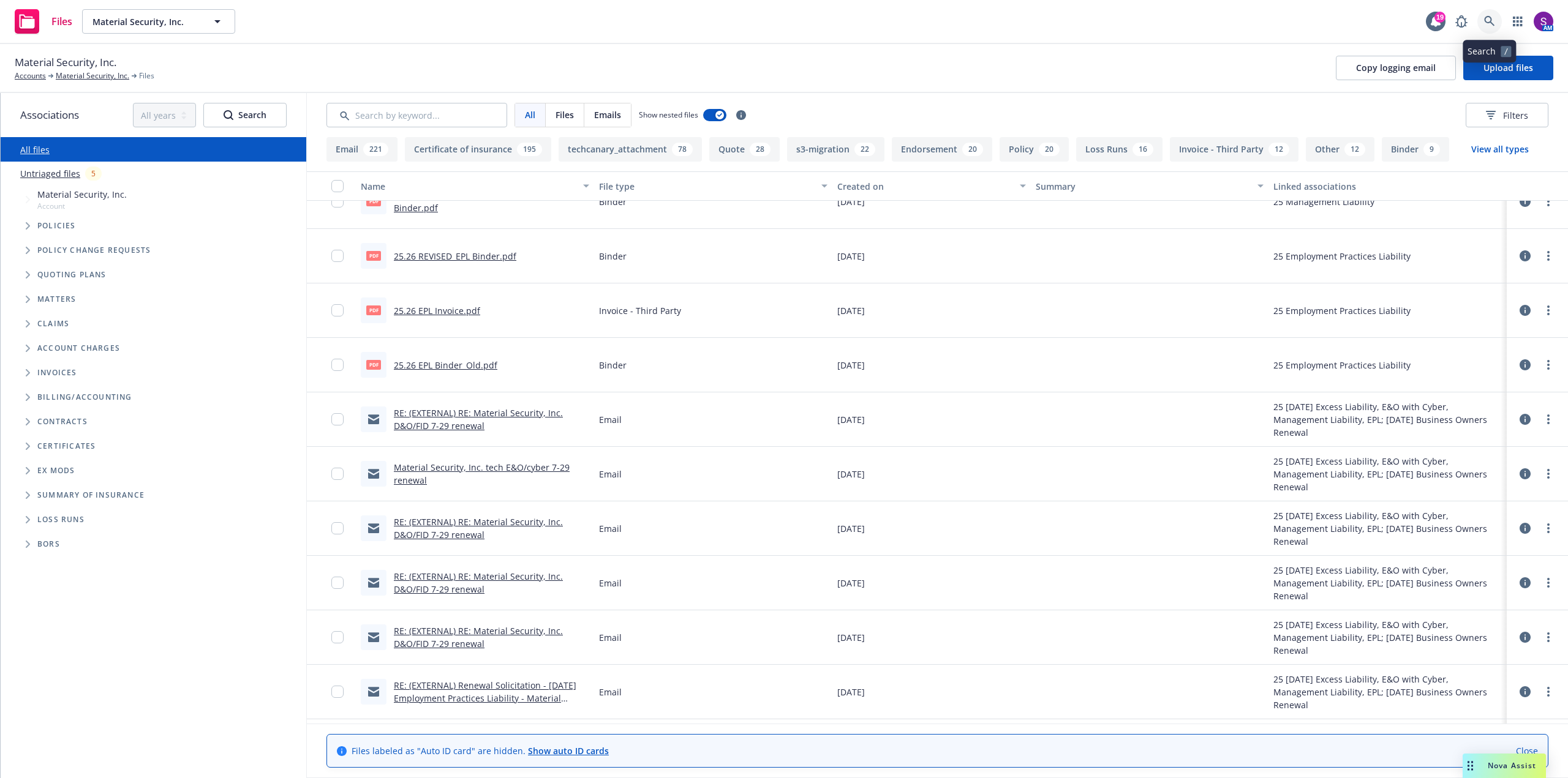
click at [1492, 21] on icon at bounding box center [1490, 21] width 11 height 11
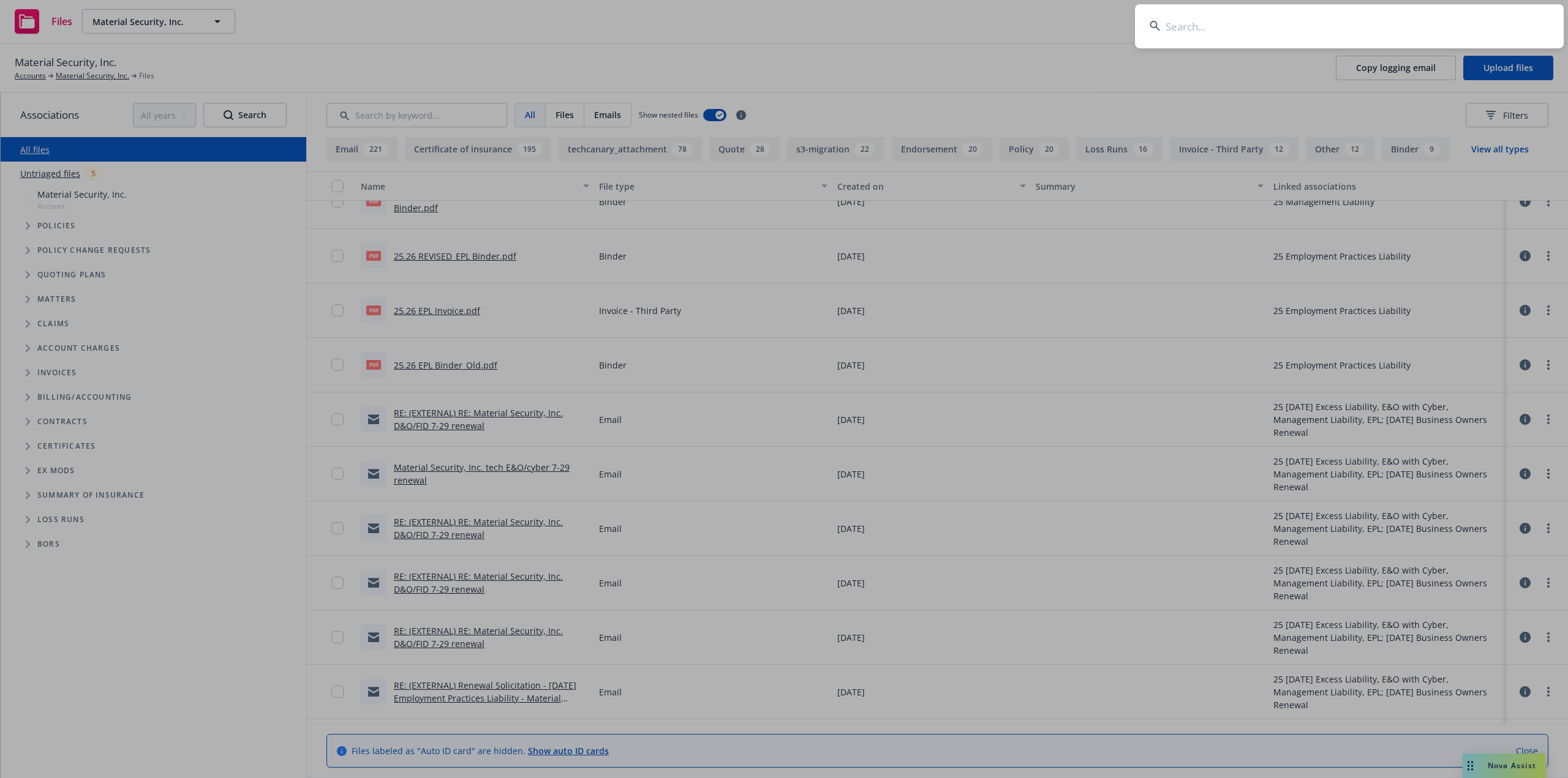
click at [1354, 27] on input at bounding box center [1349, 26] width 429 height 44
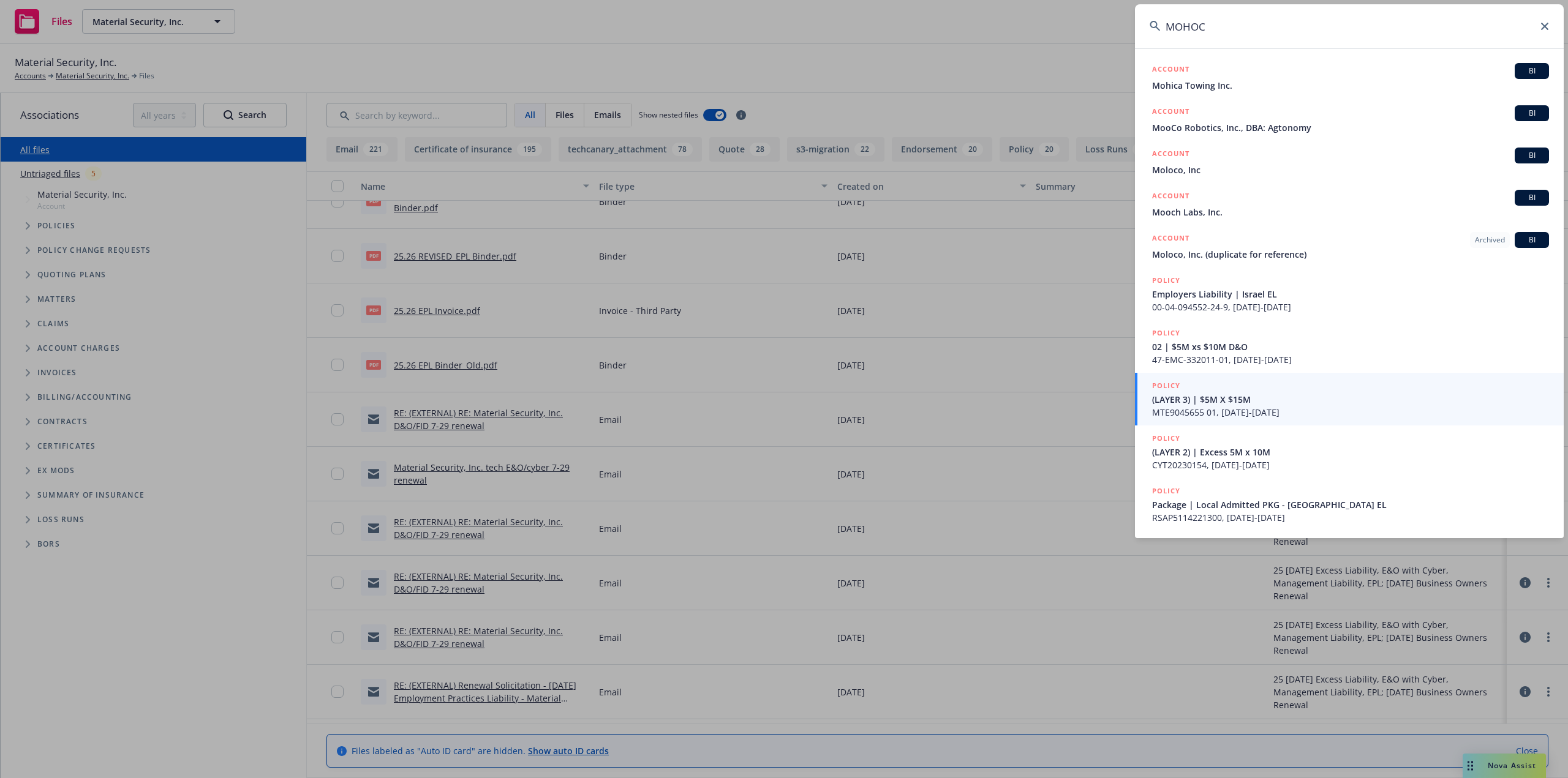
type input "MOHOC"
drag, startPoint x: 1220, startPoint y: 23, endPoint x: 1089, endPoint y: 34, distance: 131.5
click at [1089, 34] on div "MOHOC ACCOUNT BI Mohica Towing Inc. ACCOUNT BI MooCo Robotics, Inc., DBA: Agton…" at bounding box center [784, 389] width 1568 height 778
click at [1547, 24] on icon at bounding box center [1544, 26] width 7 height 7
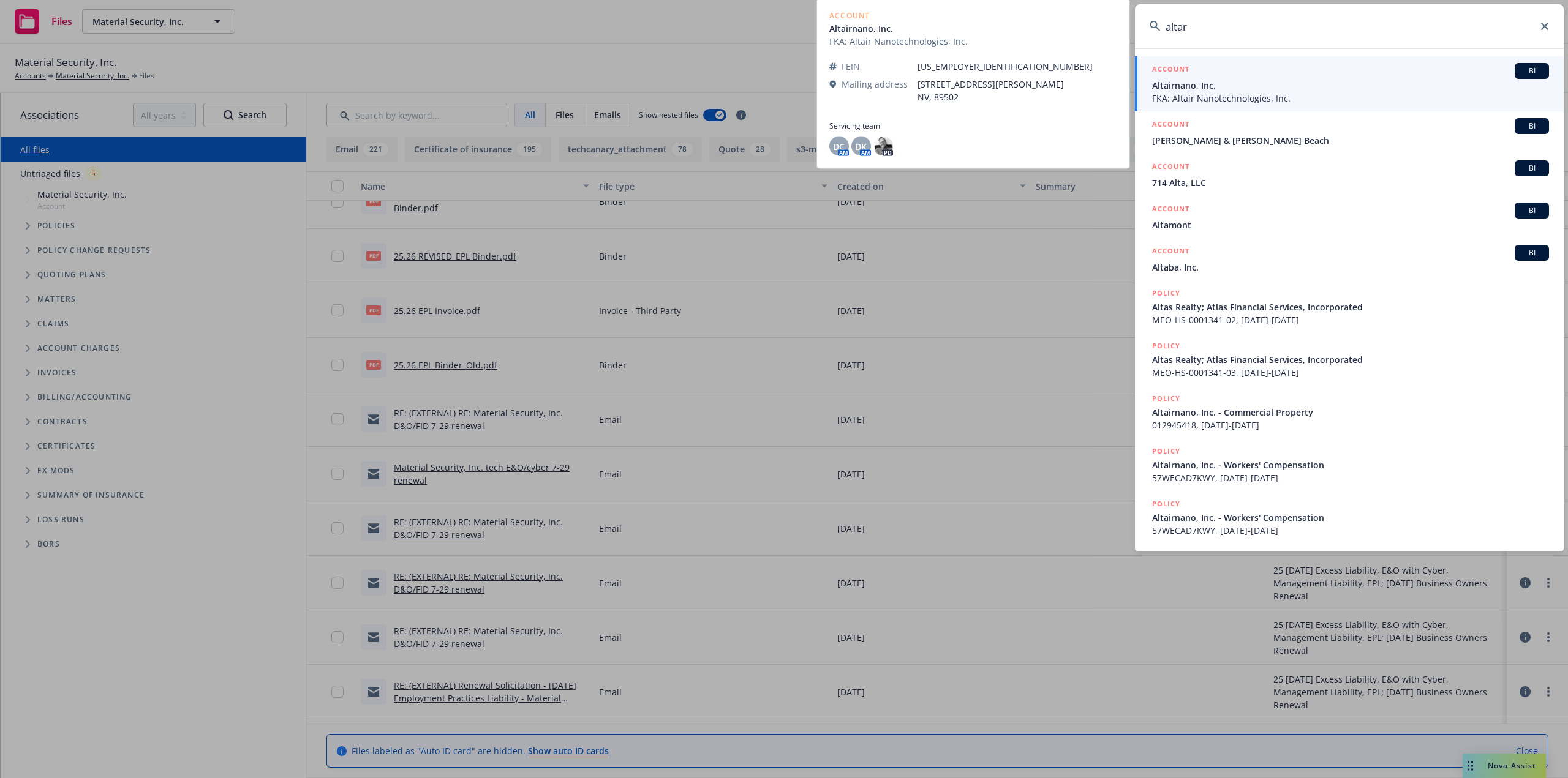
type input "altar"
click at [1229, 81] on span "Altairnano, Inc." at bounding box center [1350, 85] width 397 height 13
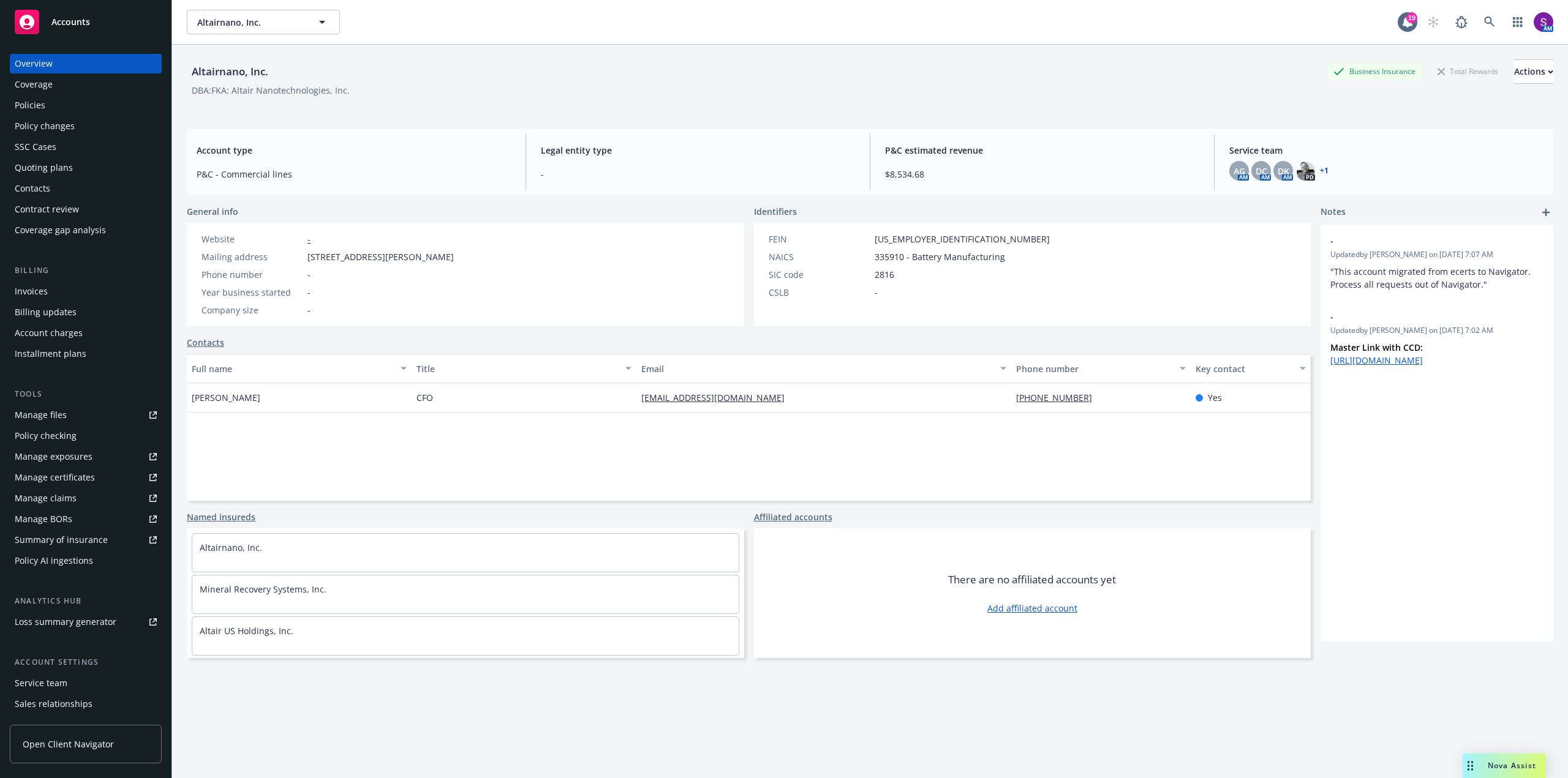
click at [12, 108] on link "Policies" at bounding box center [85, 105] width 152 height 20
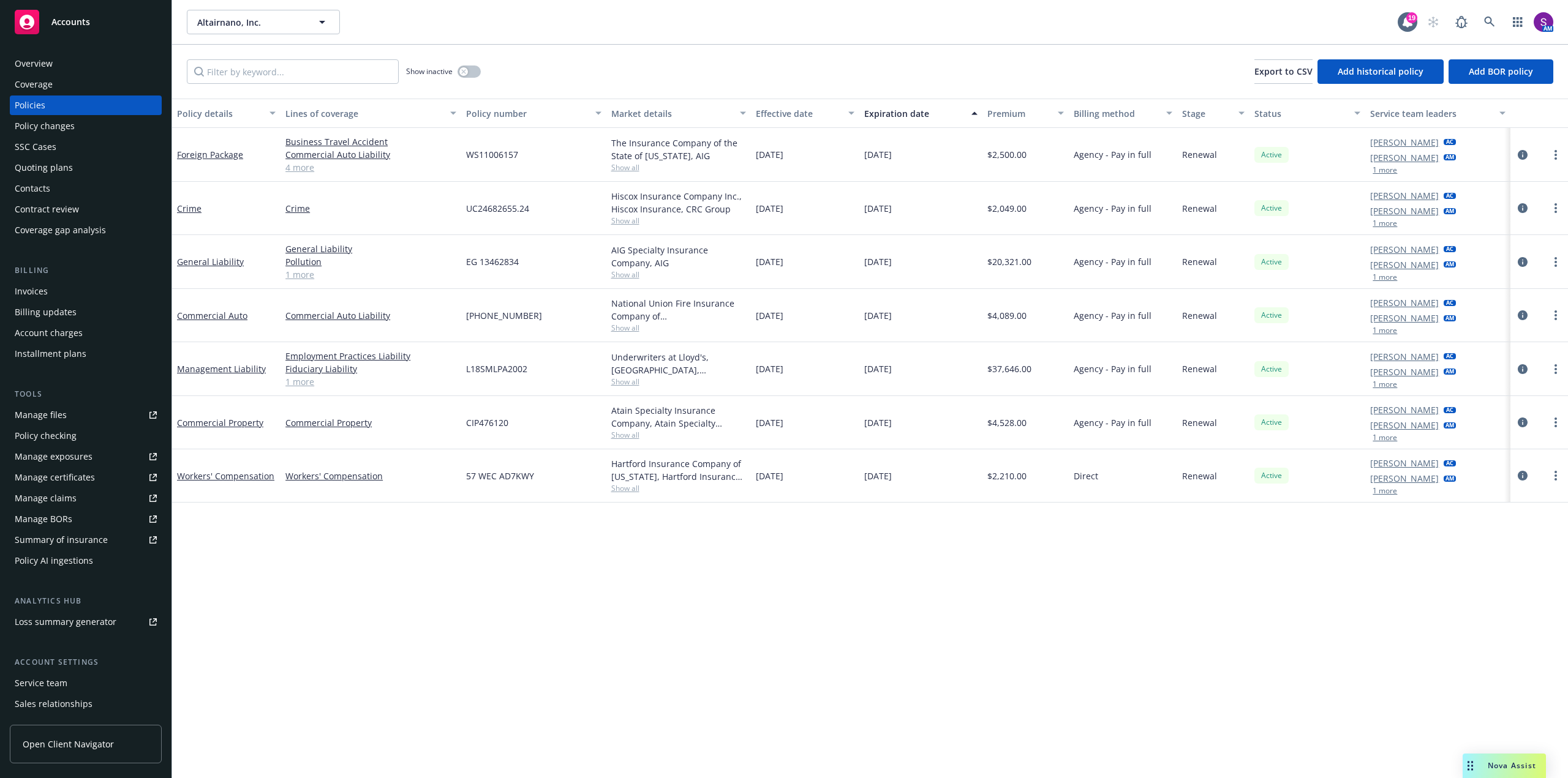
click at [64, 166] on div "Quoting plans" at bounding box center [44, 168] width 59 height 20
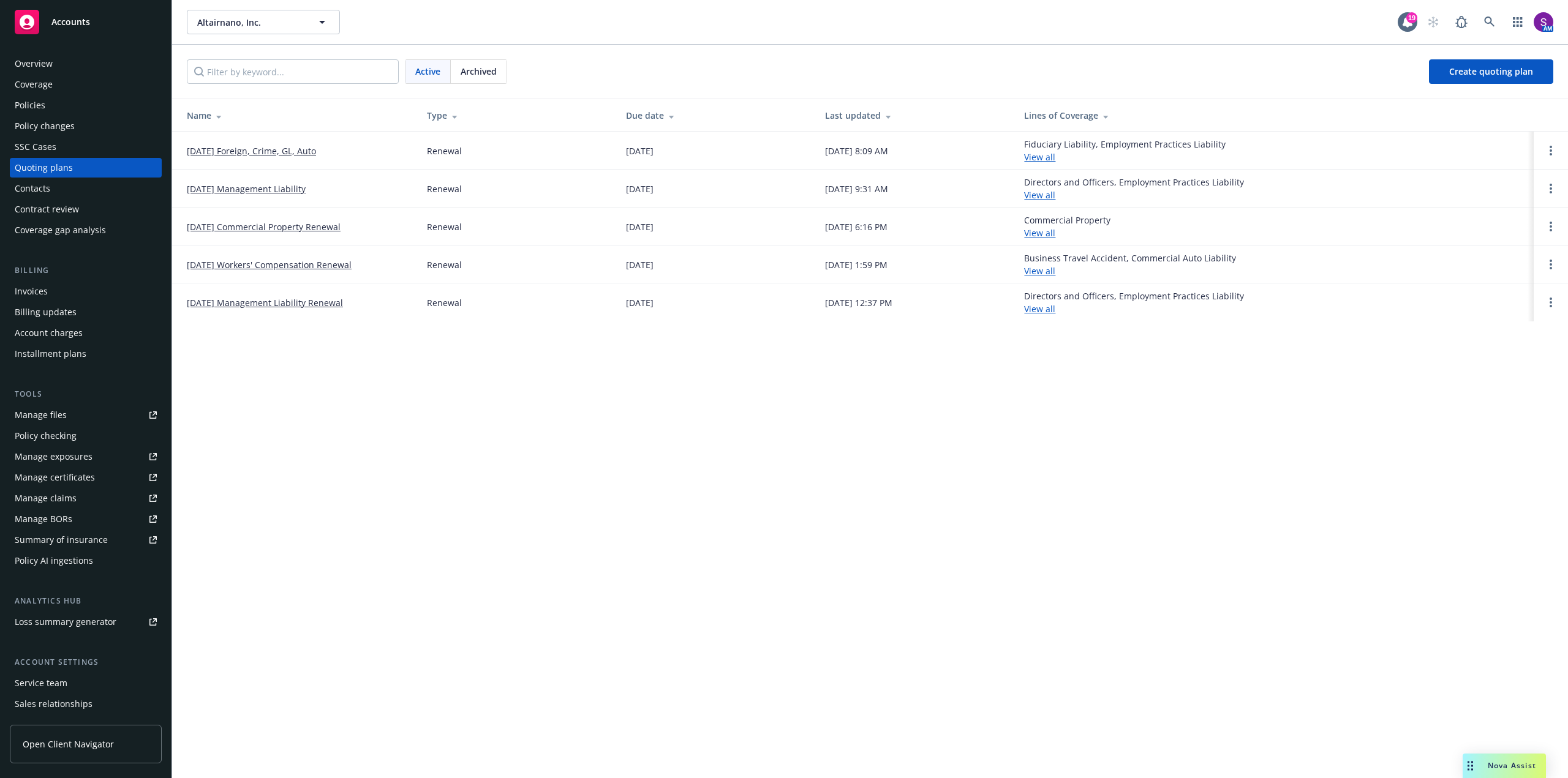
click at [252, 150] on link "09/30/25 Foreign, Crime, GL, Auto" at bounding box center [251, 151] width 129 height 13
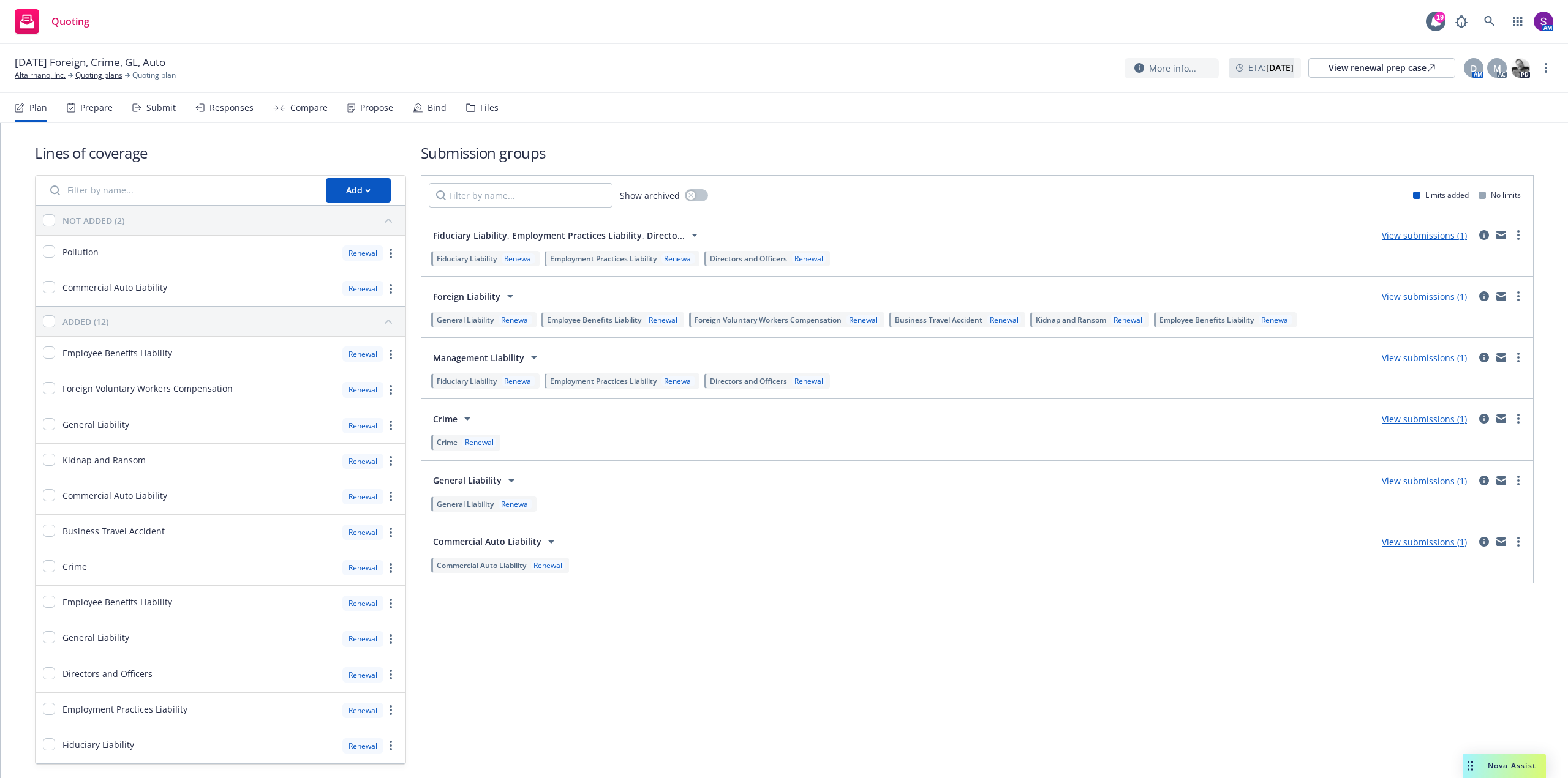
click at [380, 108] on div "Propose" at bounding box center [377, 108] width 33 height 9
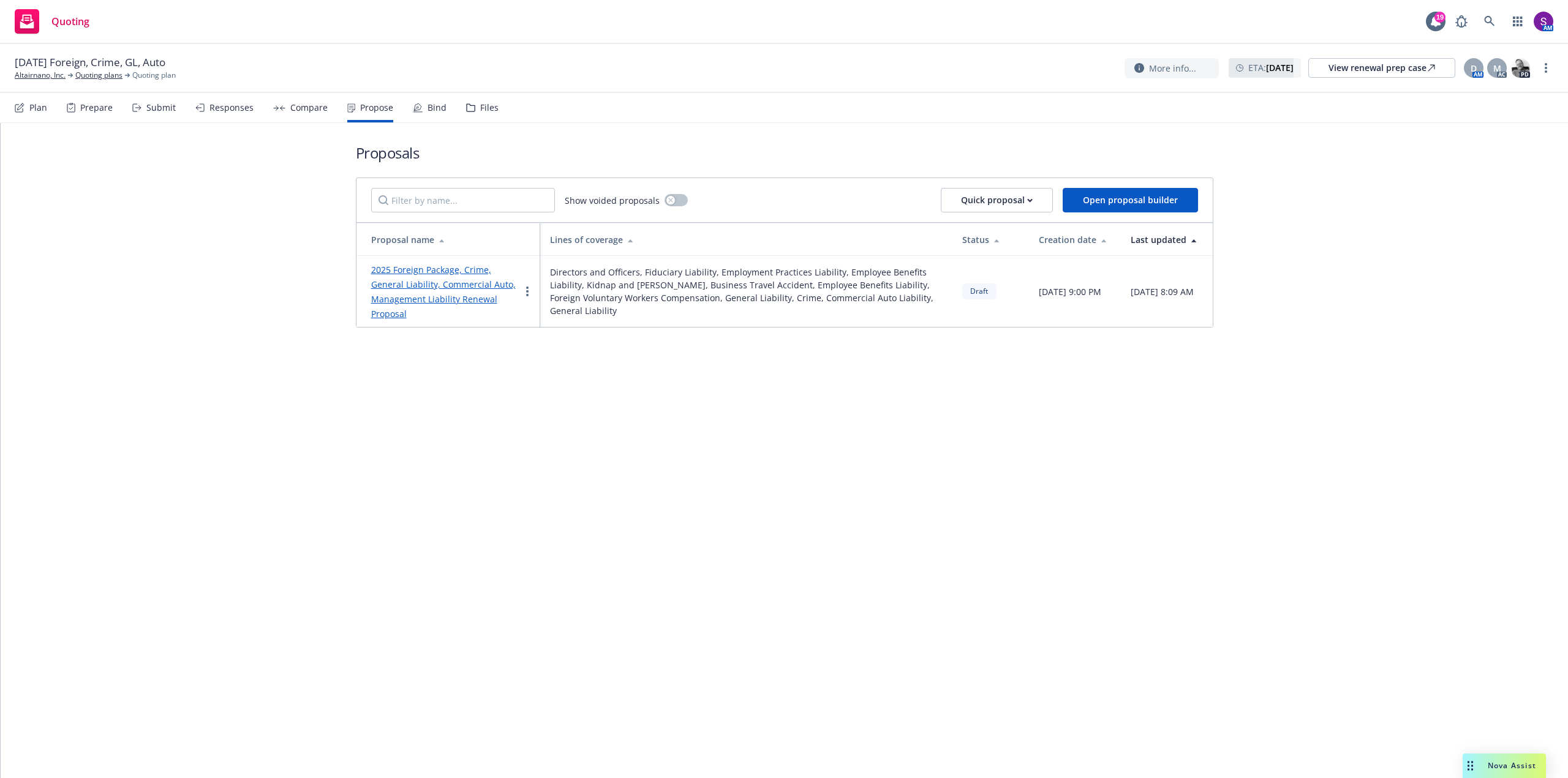
click at [426, 286] on link "2025 Foreign Package, Crime, General Liability, Commercial Auto, Management Lia…" at bounding box center [443, 292] width 145 height 55
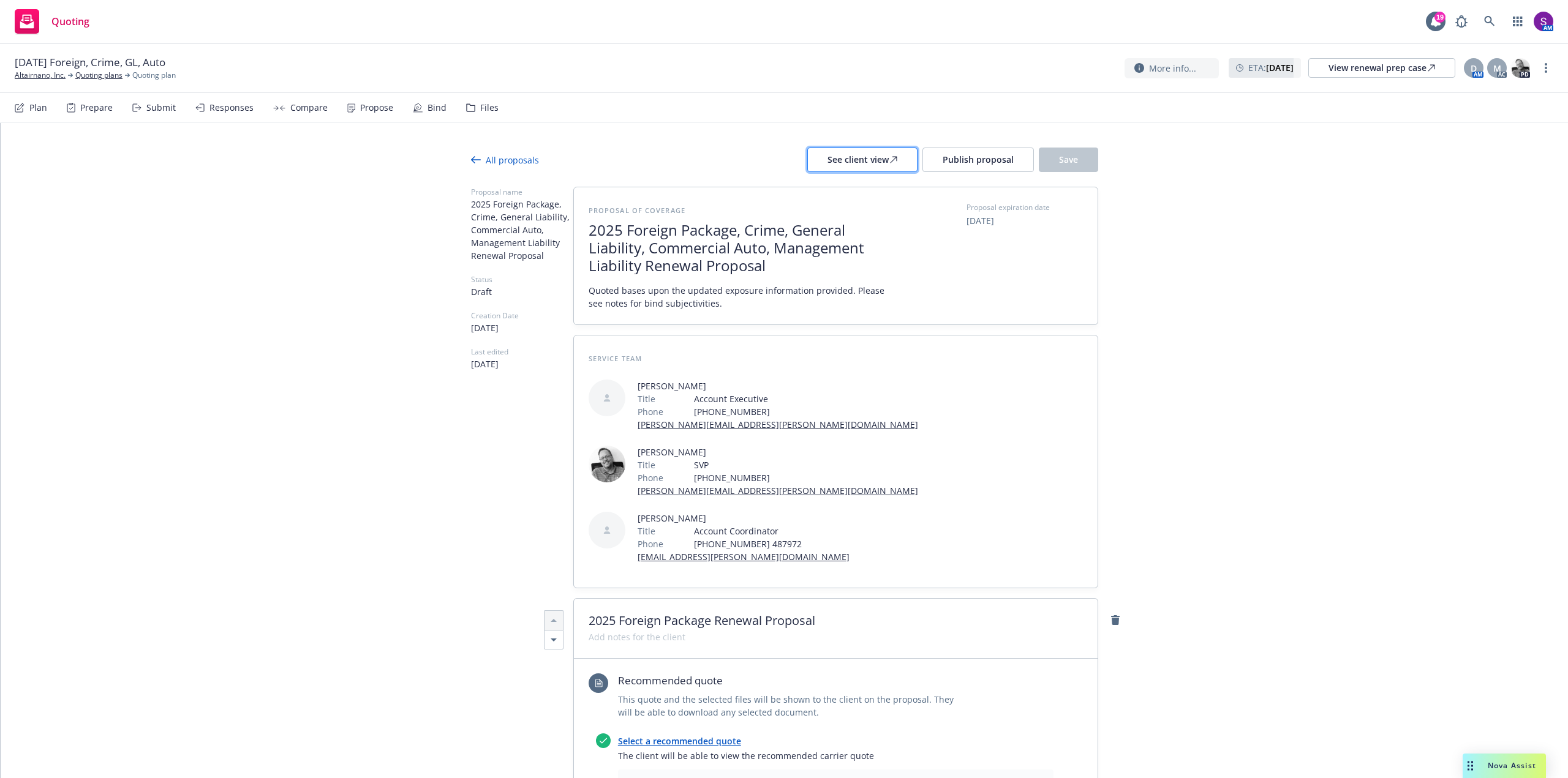
click at [869, 158] on div "See client view" at bounding box center [862, 159] width 70 height 23
click at [1490, 760] on span "Nova Assist" at bounding box center [1511, 765] width 48 height 10
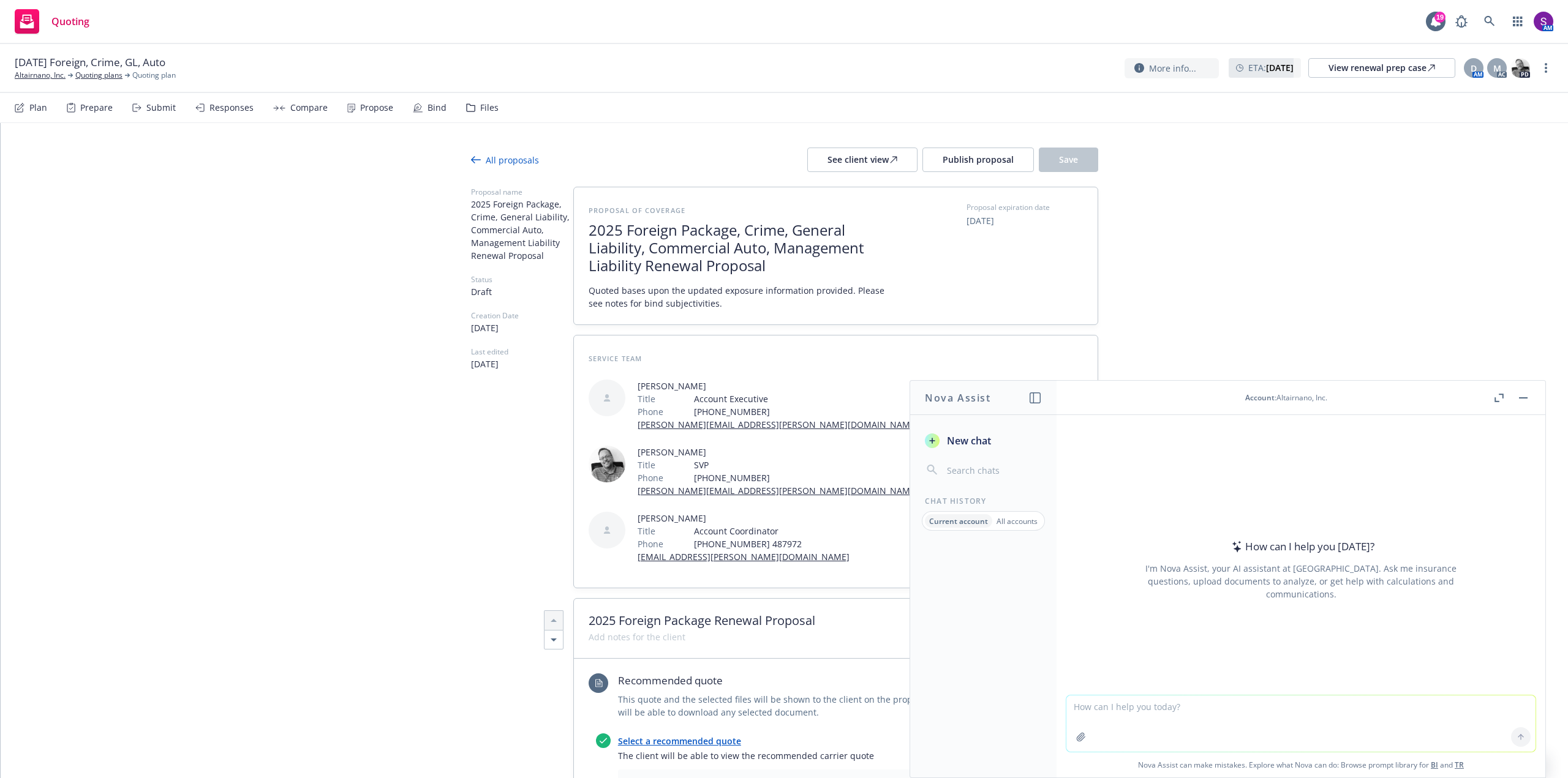
click at [1109, 703] on textarea at bounding box center [1301, 723] width 469 height 56
type textarea "x"
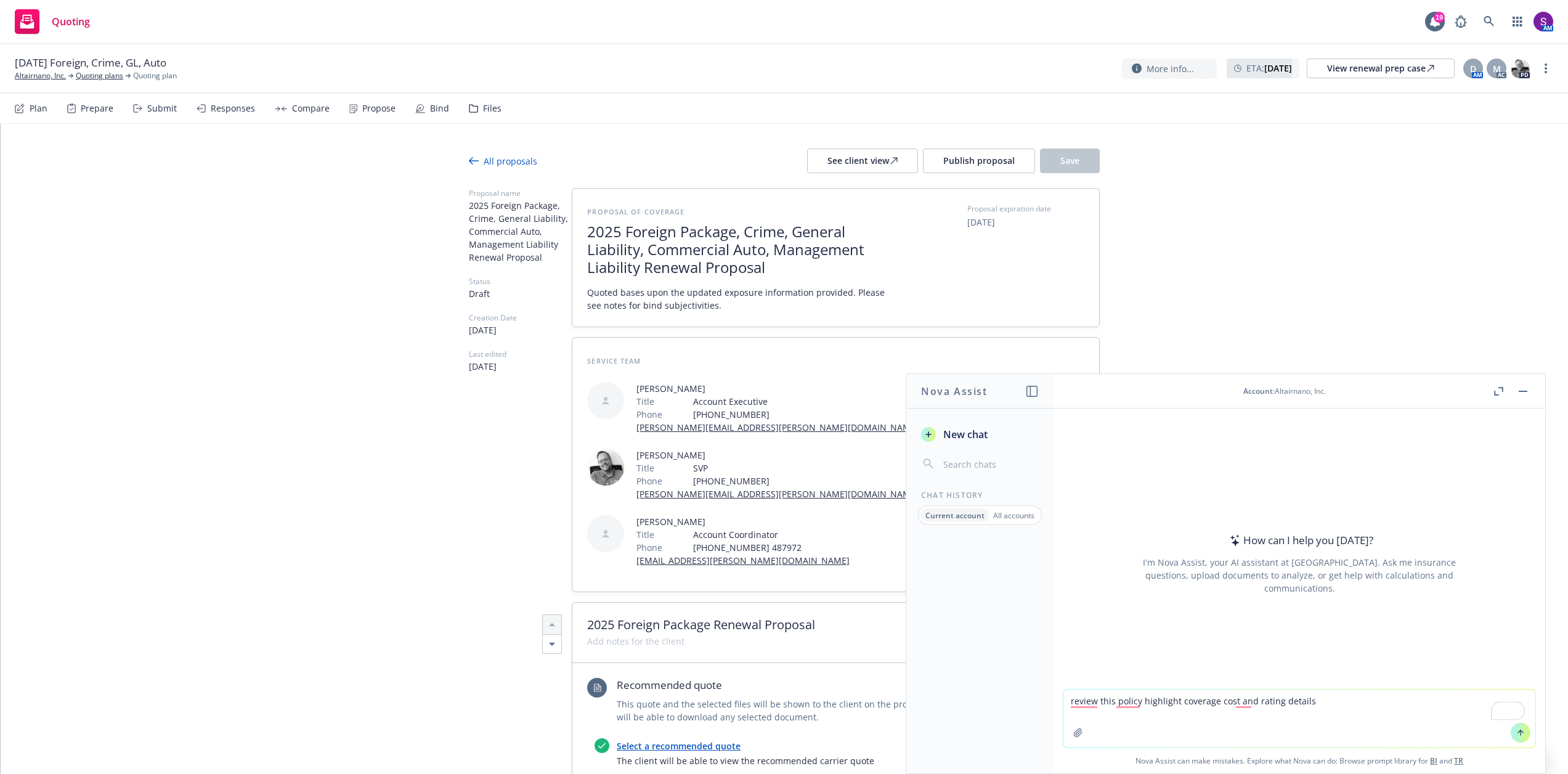
type textarea "review this policy highlight coverage cost and rating details"
click at [1074, 729] on icon "button" at bounding box center [1078, 733] width 10 height 10
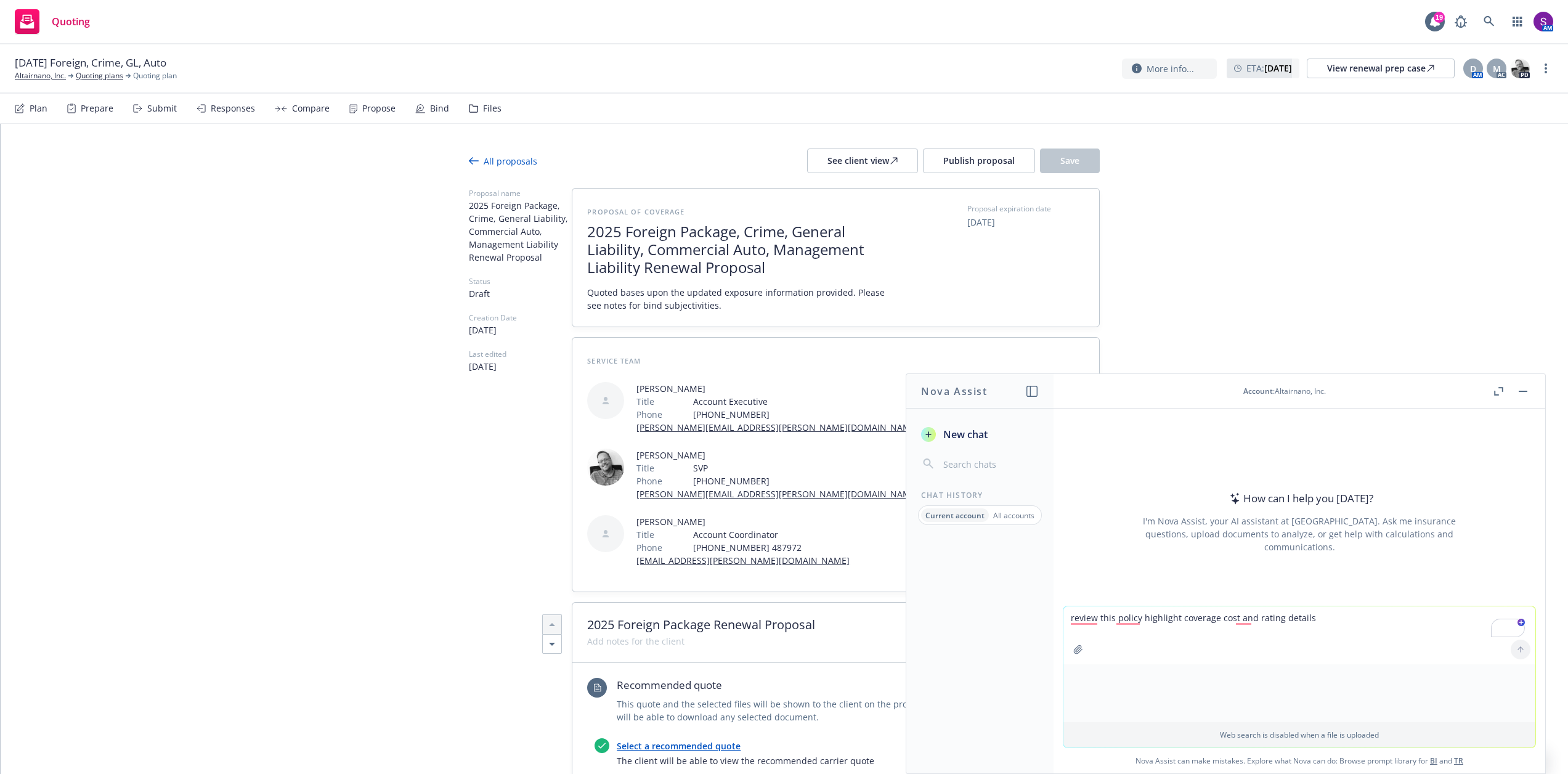
type textarea "x"
click at [1068, 640] on button "button" at bounding box center [1078, 650] width 20 height 20
click at [1516, 648] on icon at bounding box center [1520, 650] width 9 height 9
type textarea "x"
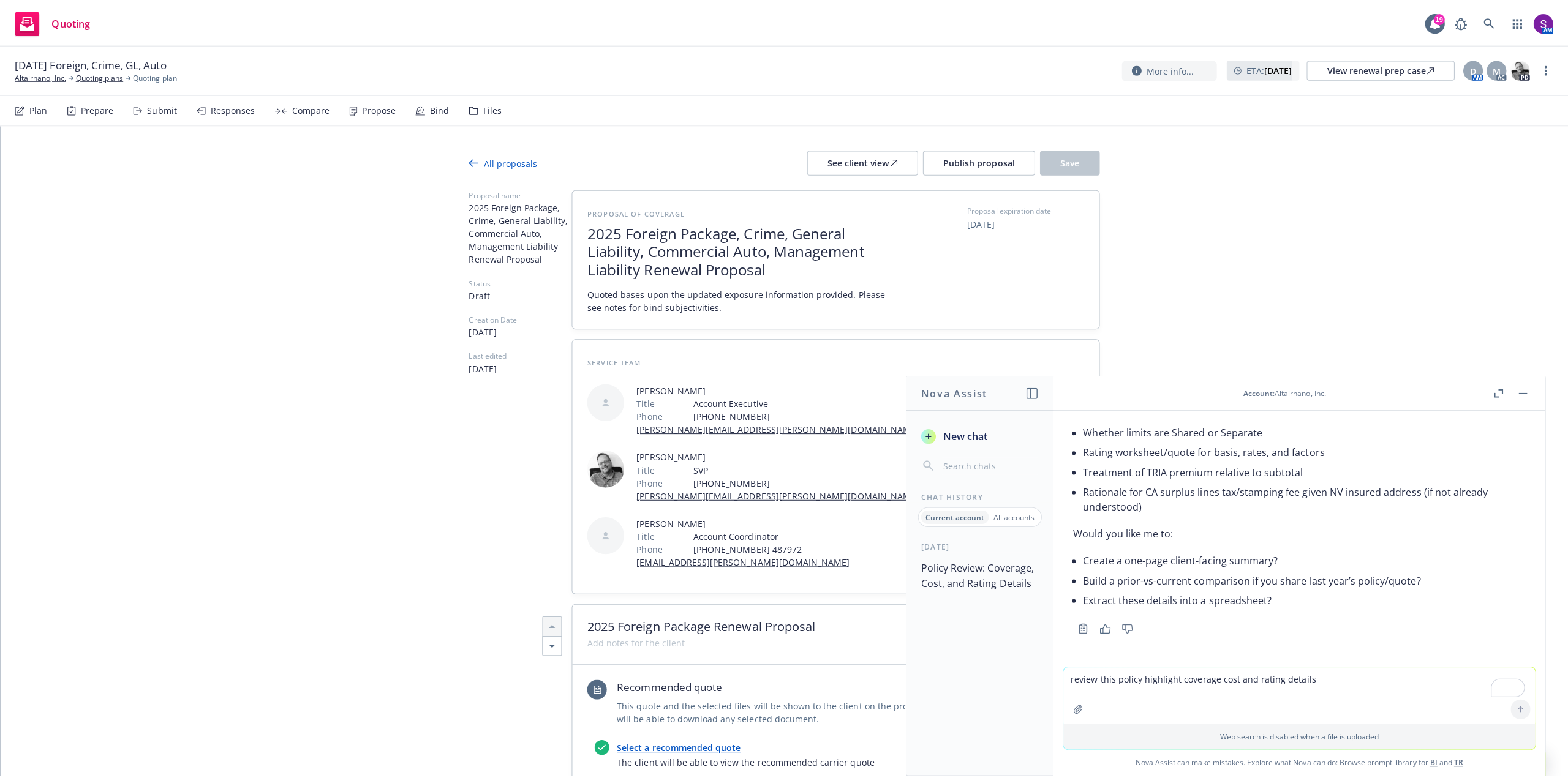
scroll to position [1188, 0]
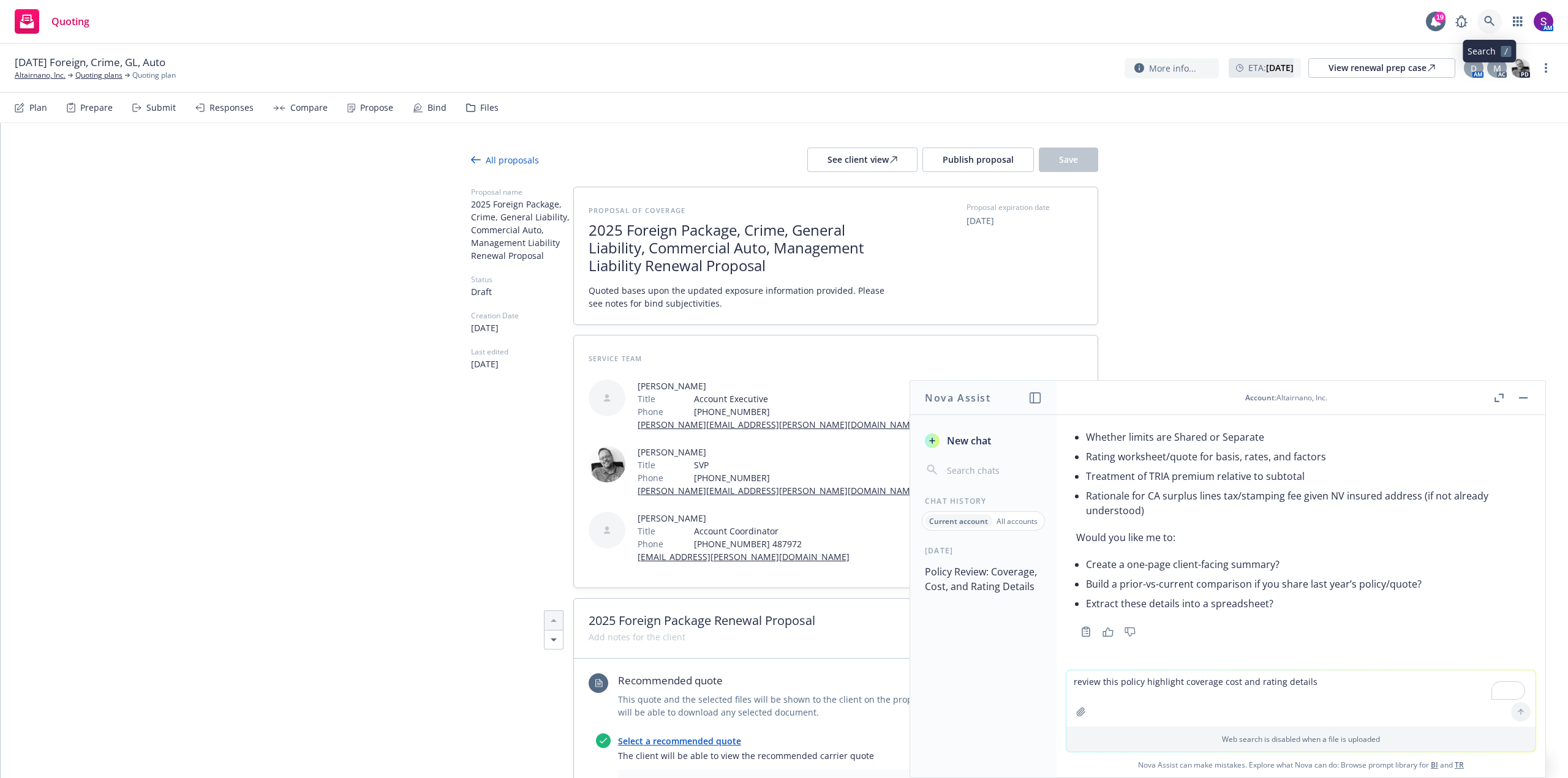
click at [1487, 21] on icon at bounding box center [1490, 21] width 11 height 11
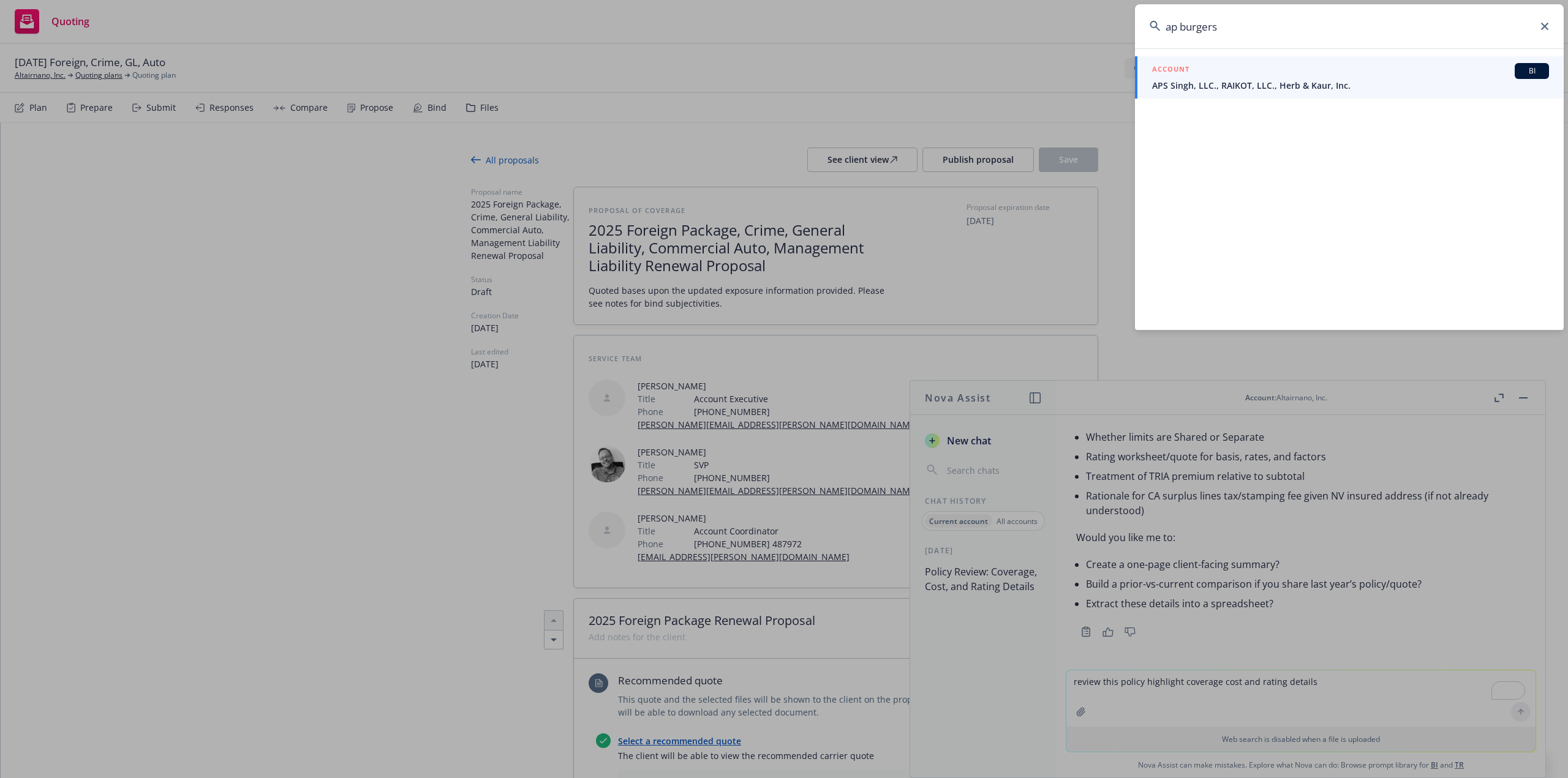
type input "ap burgers"
type textarea "x"
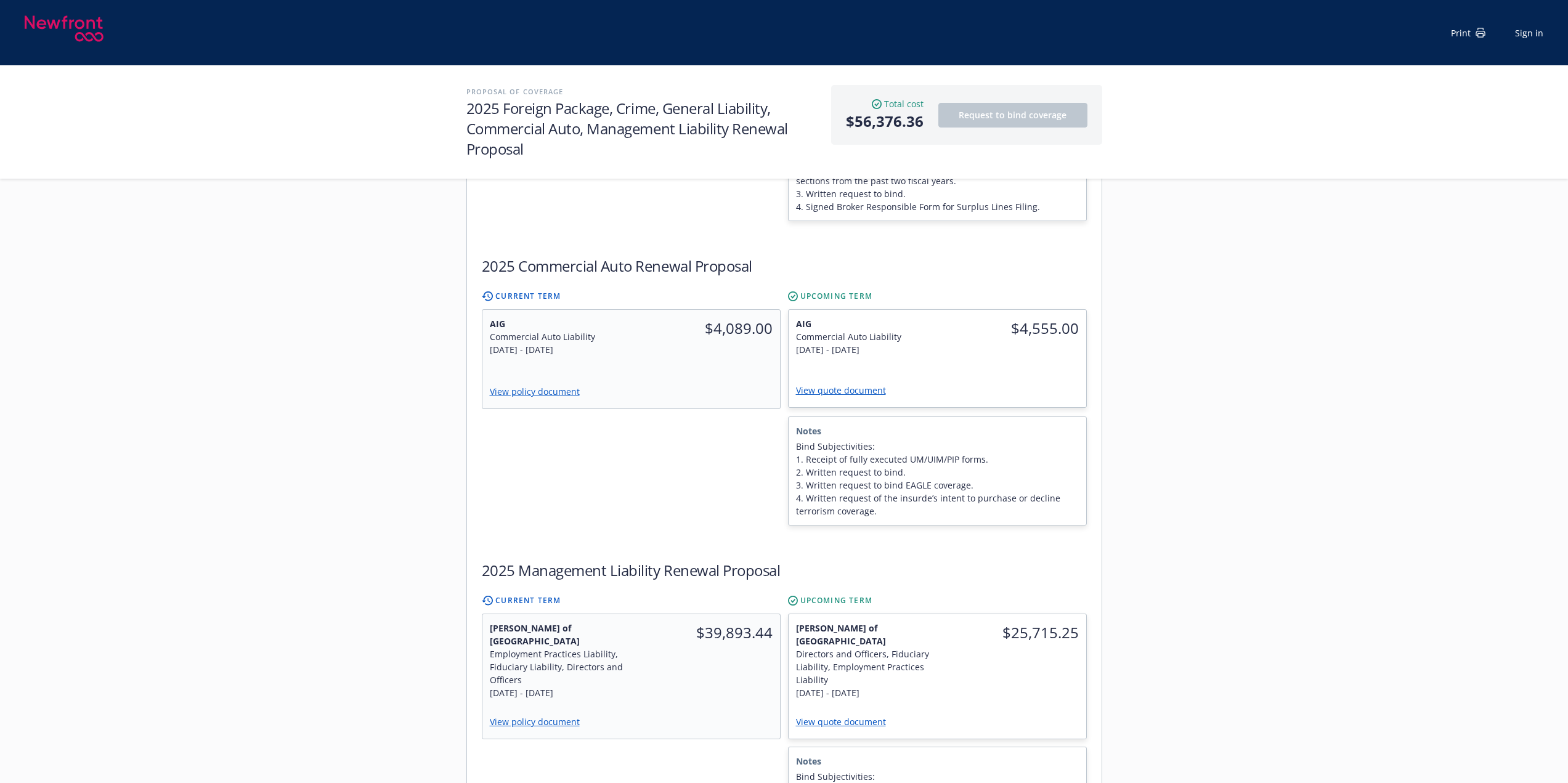
scroll to position [1294, 0]
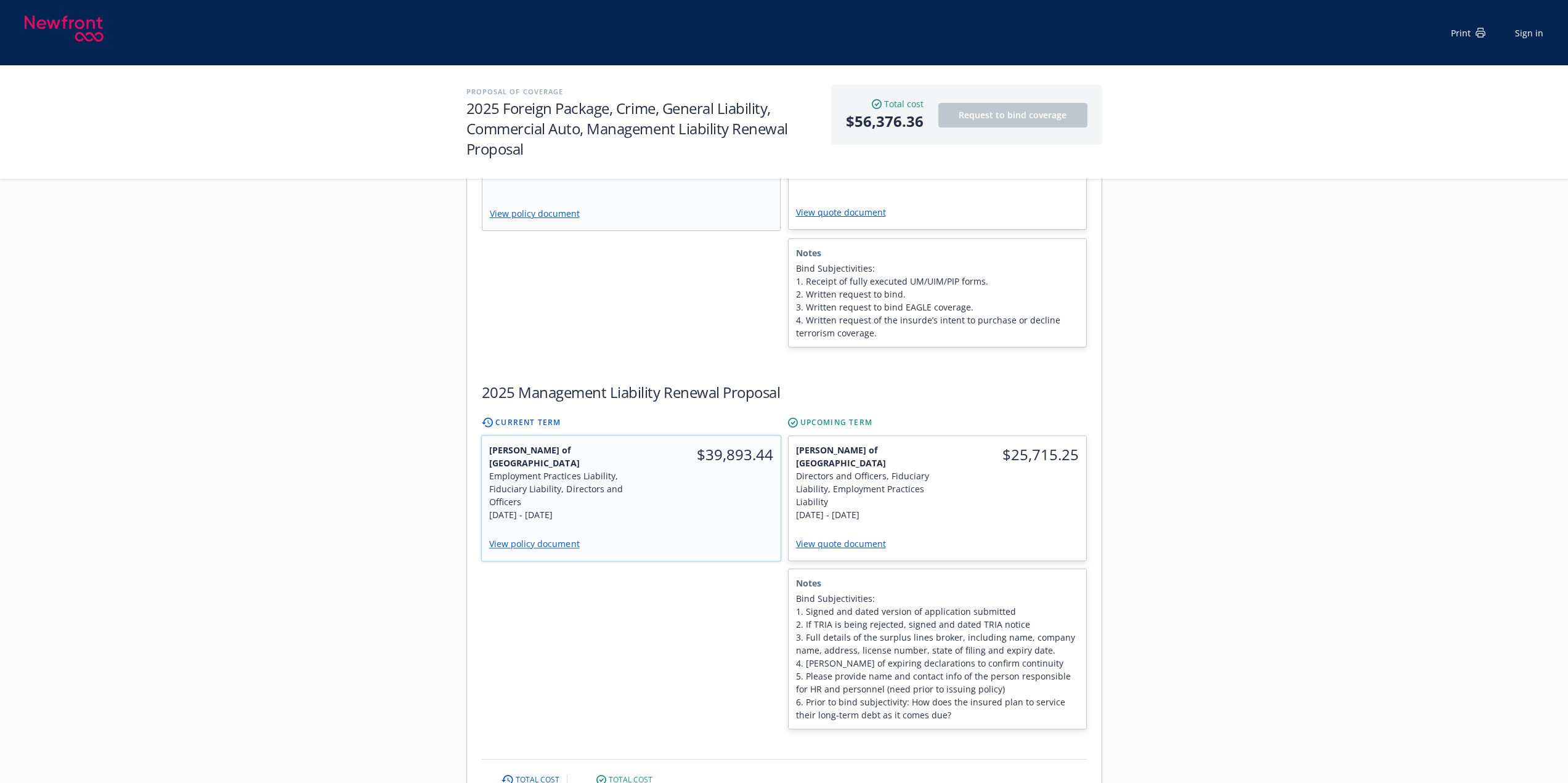
click at [544, 538] on link "View policy document" at bounding box center [539, 543] width 100 height 12
click at [833, 538] on link "View quote document" at bounding box center [845, 543] width 99 height 12
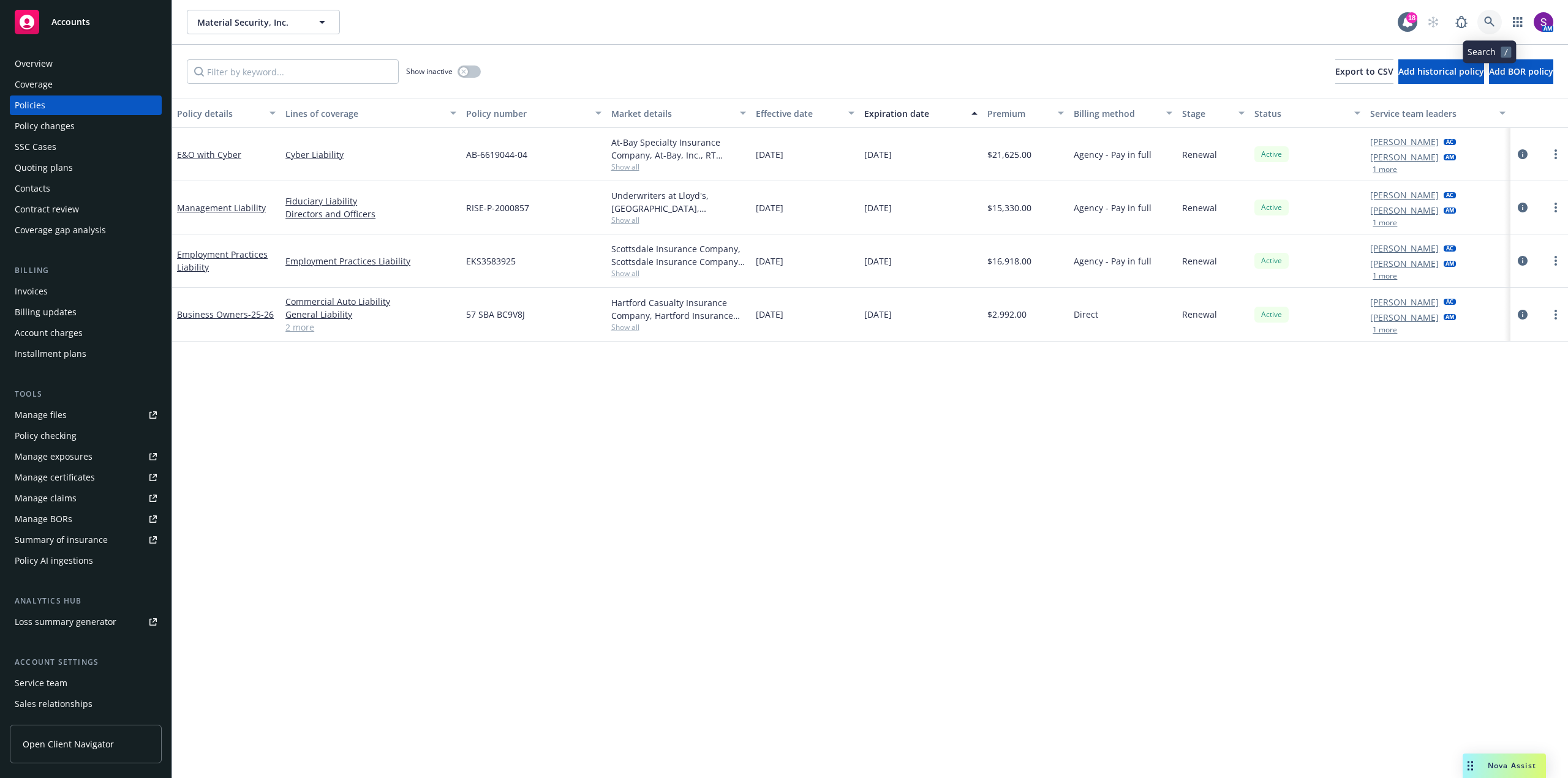
click at [1484, 21] on icon at bounding box center [1489, 21] width 10 height 10
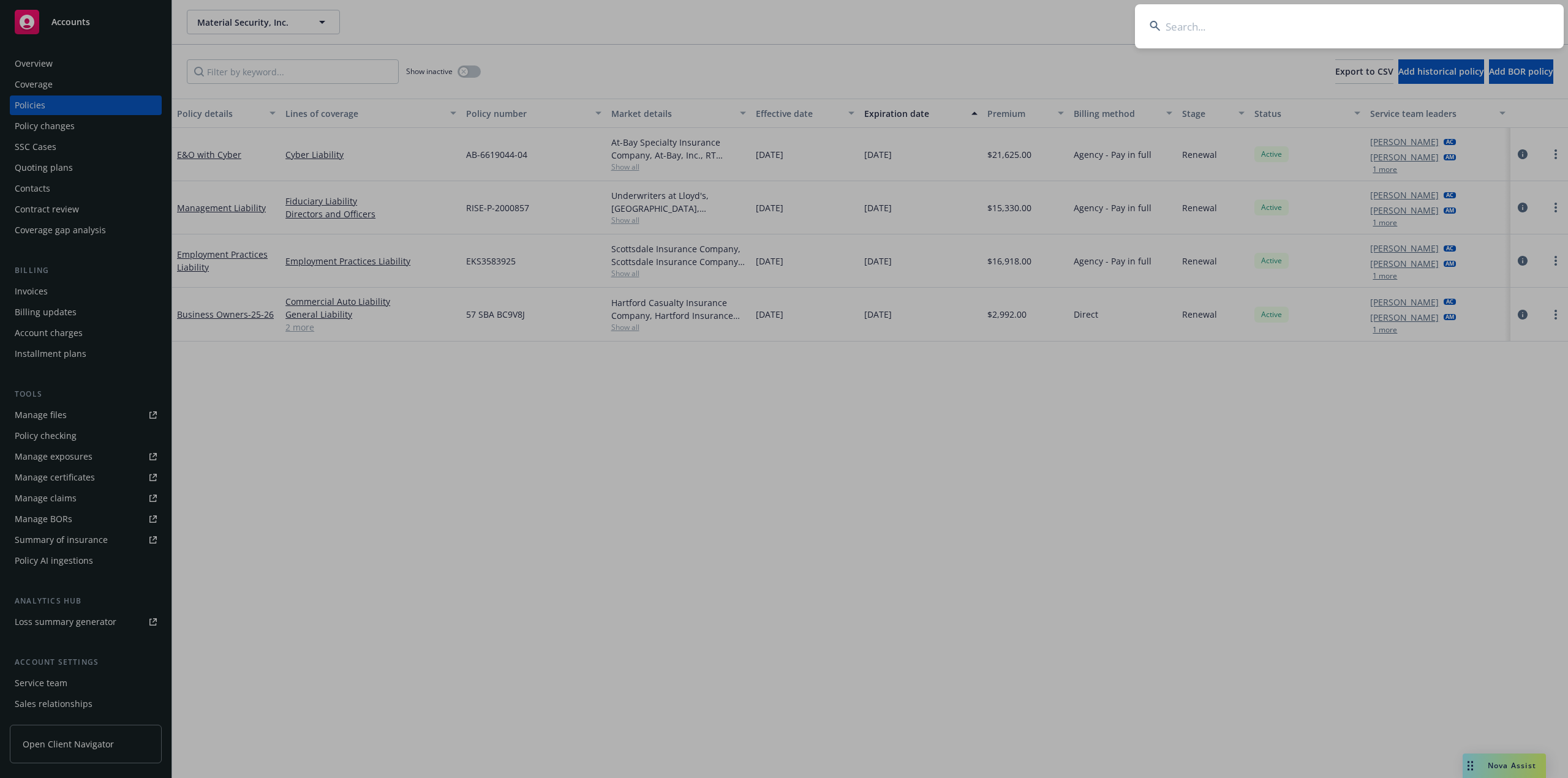
click at [1319, 36] on input at bounding box center [1349, 26] width 429 height 44
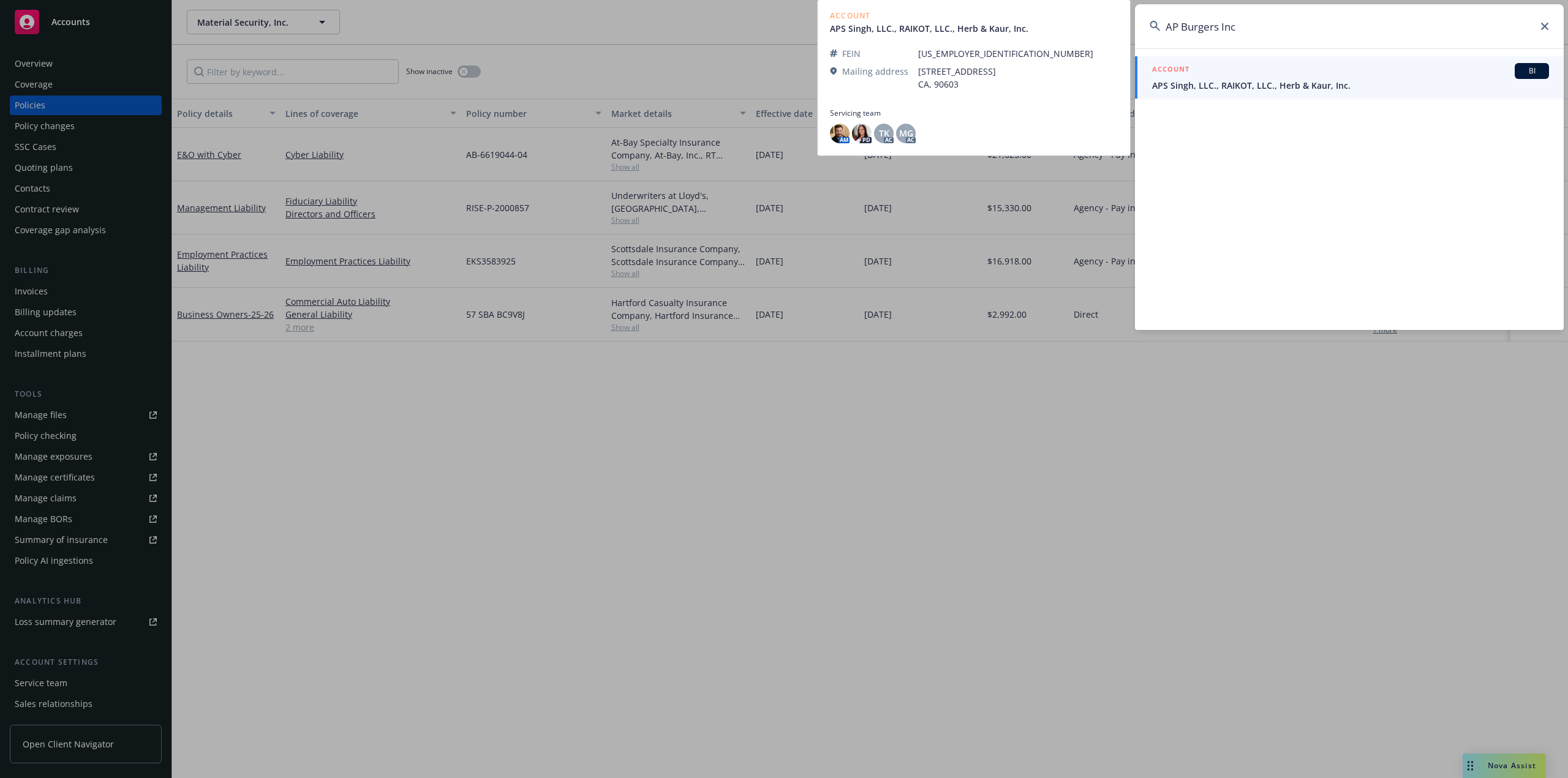
type input "AP Burgers Inc"
click at [1270, 79] on span "APS Singh, LLC., RAIKOT, LLC., Herb & Kaur, Inc." at bounding box center [1350, 85] width 397 height 13
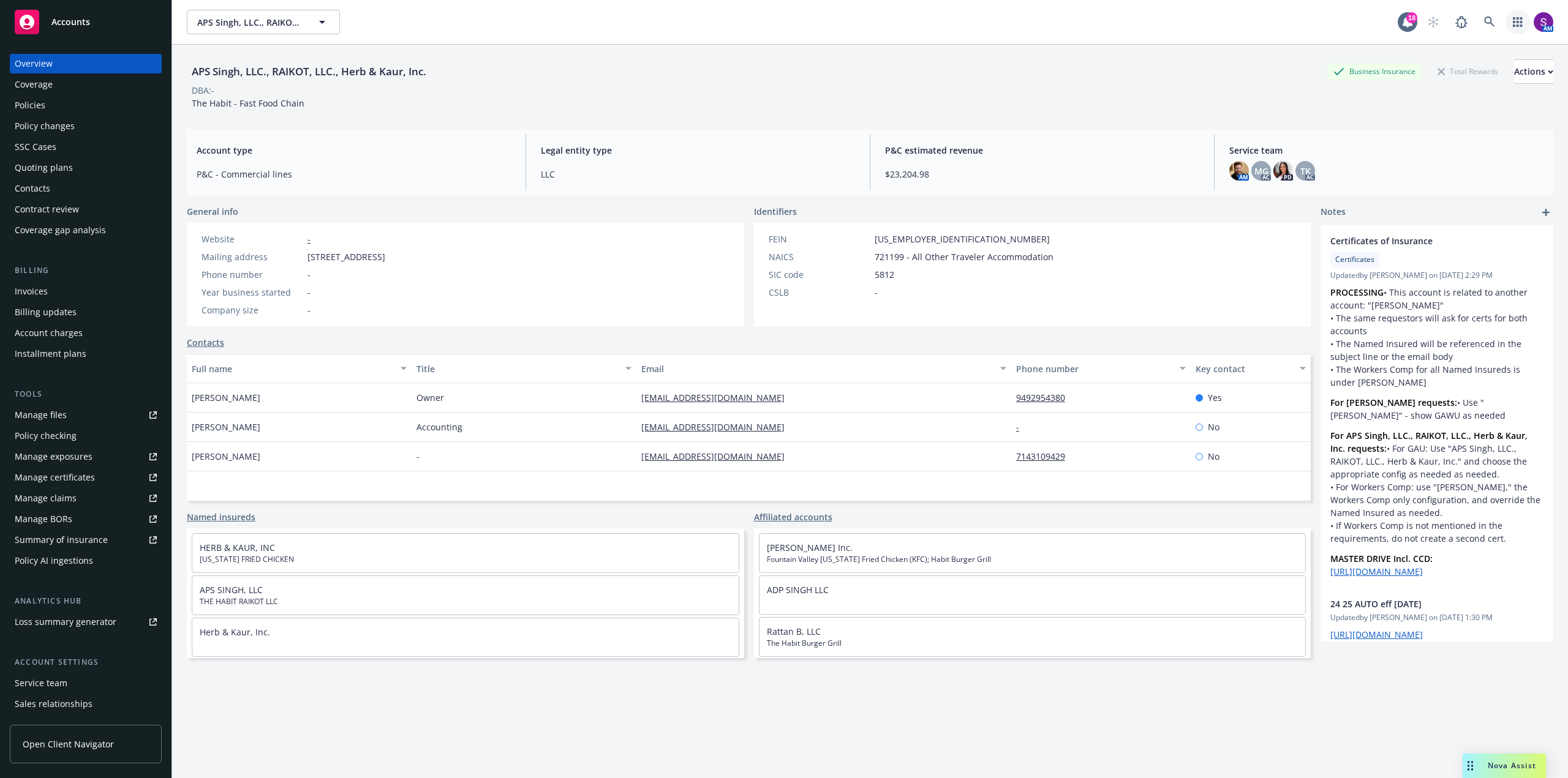
click at [1515, 20] on link "button" at bounding box center [1517, 21] width 25 height 25
click at [1373, 123] on span "Find trading partner and contact information" at bounding box center [1432, 127] width 151 height 7
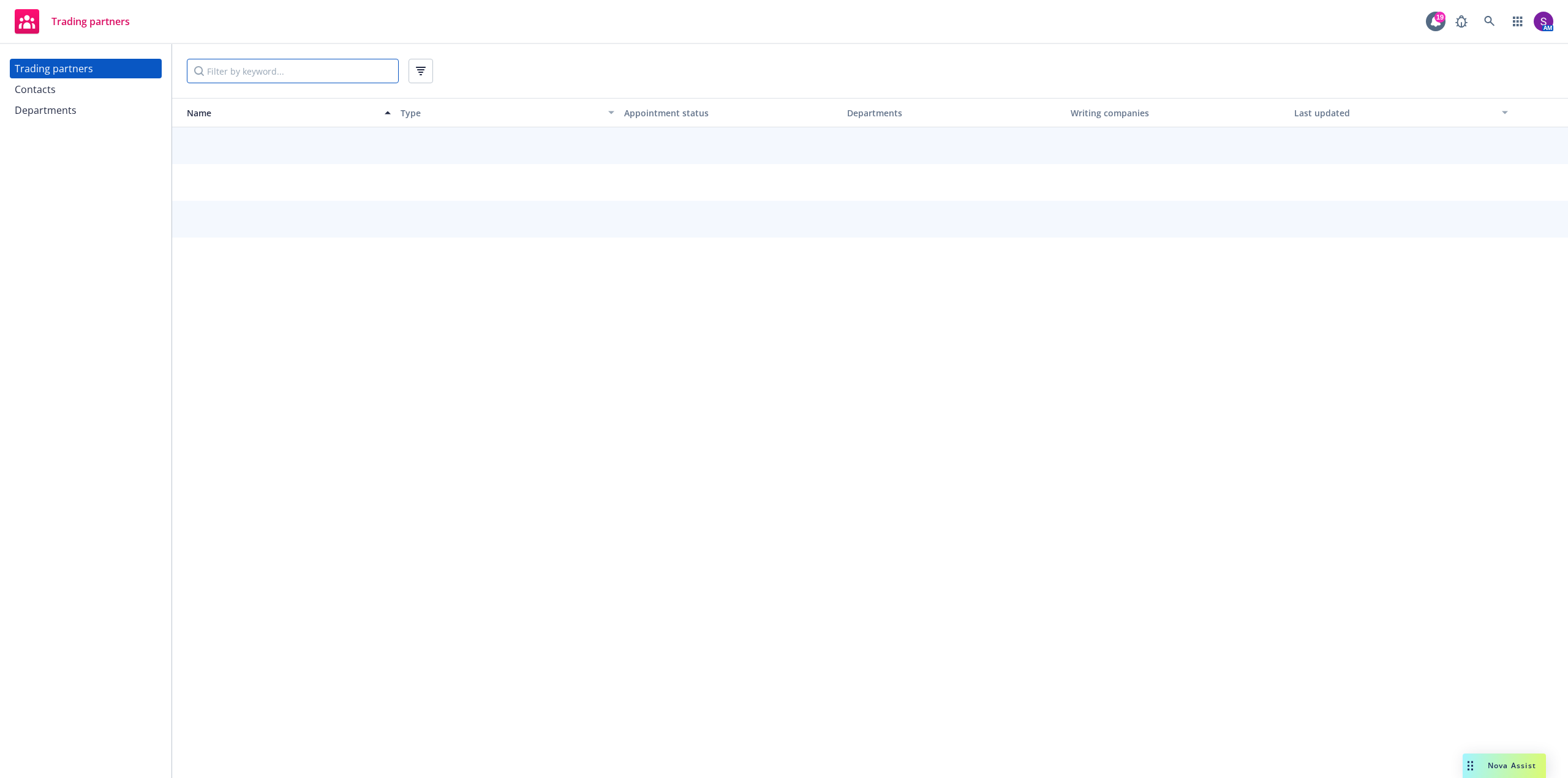
click at [262, 77] on input "Filter by keyword..." at bounding box center [293, 70] width 212 height 25
click at [47, 90] on div "Contacts" at bounding box center [36, 89] width 41 height 20
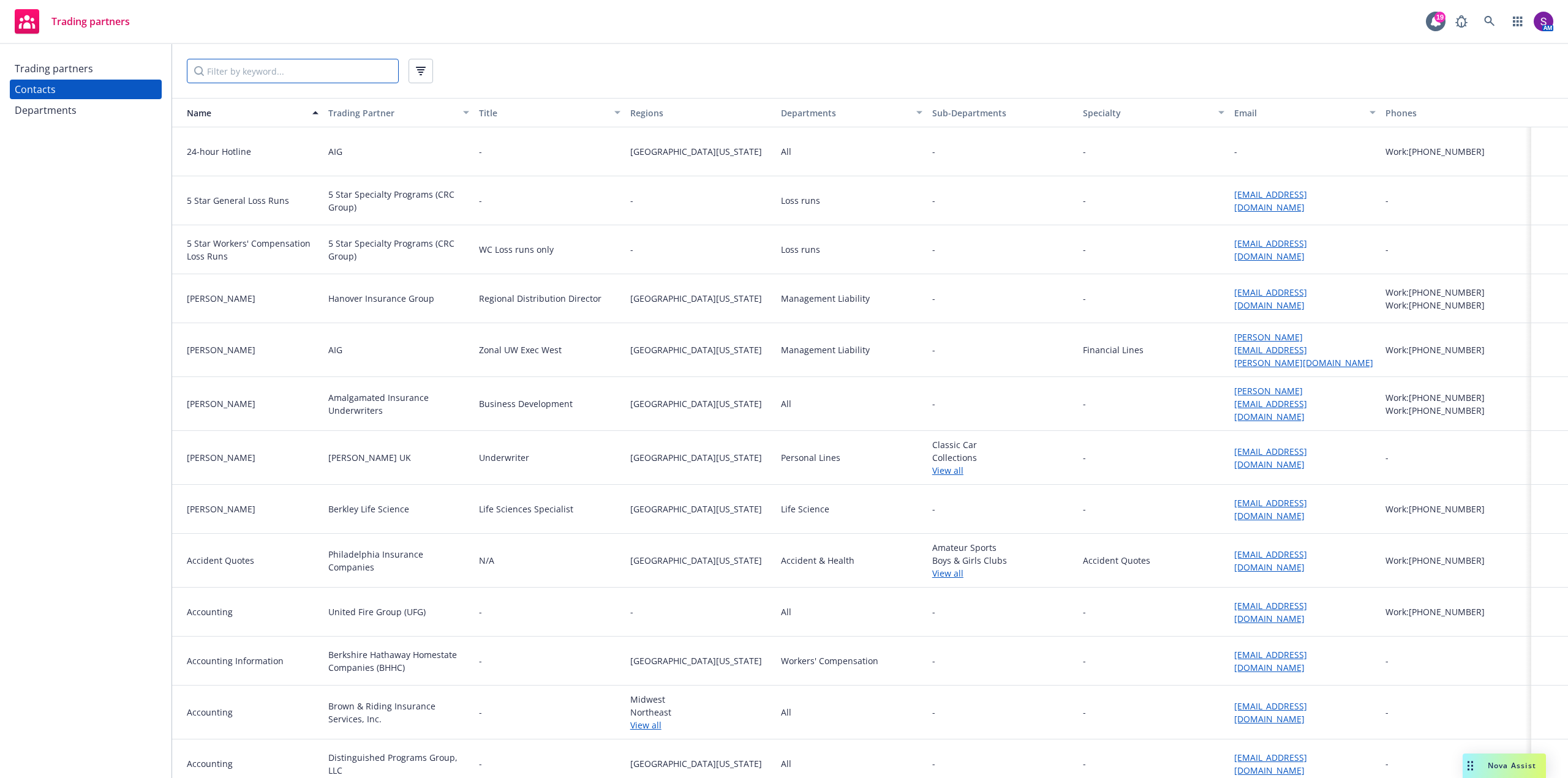
click at [251, 82] on input "Filter by keyword..." at bounding box center [293, 70] width 212 height 25
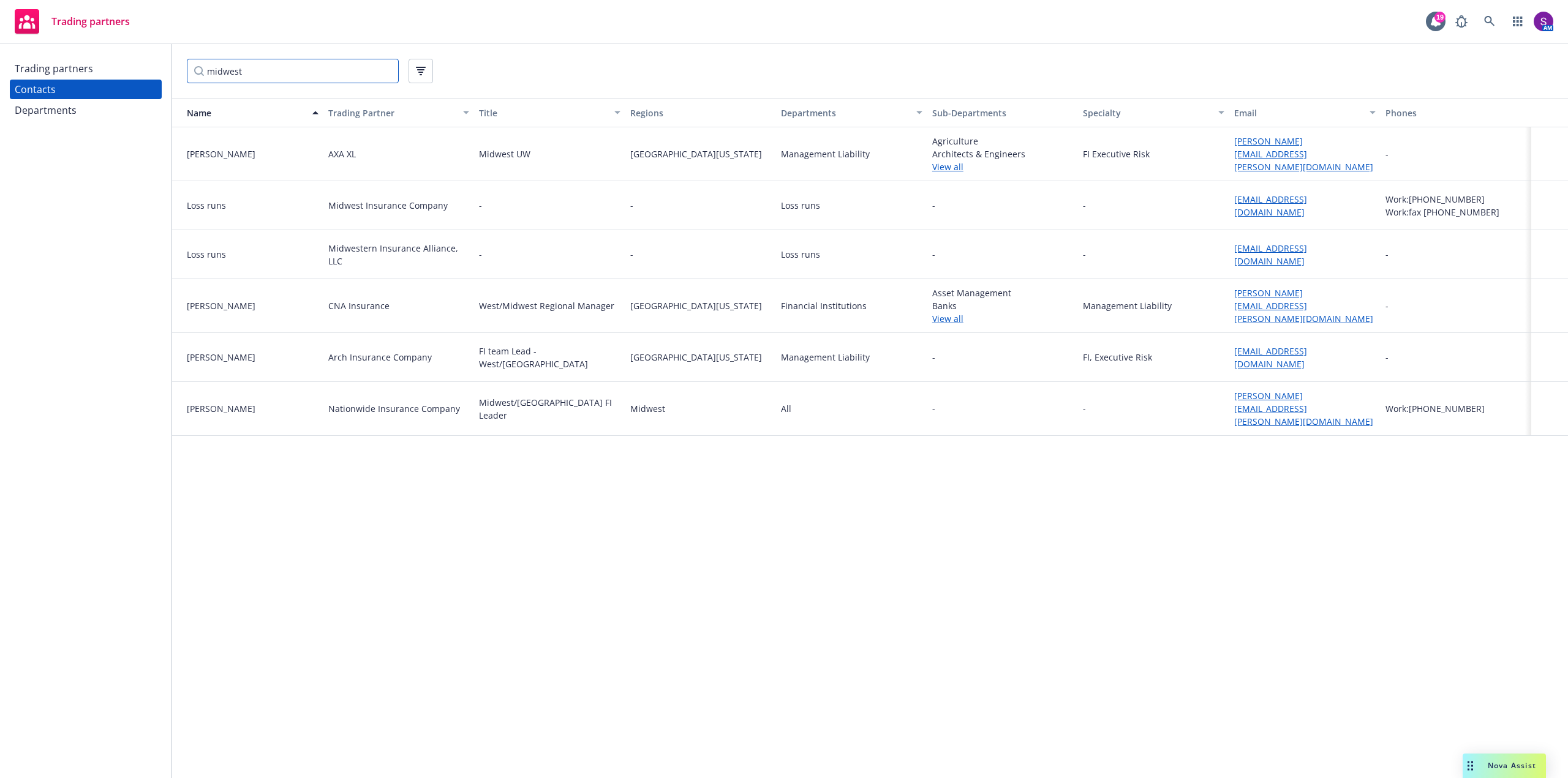
type input "midwest"
